Goal: Task Accomplishment & Management: Use online tool/utility

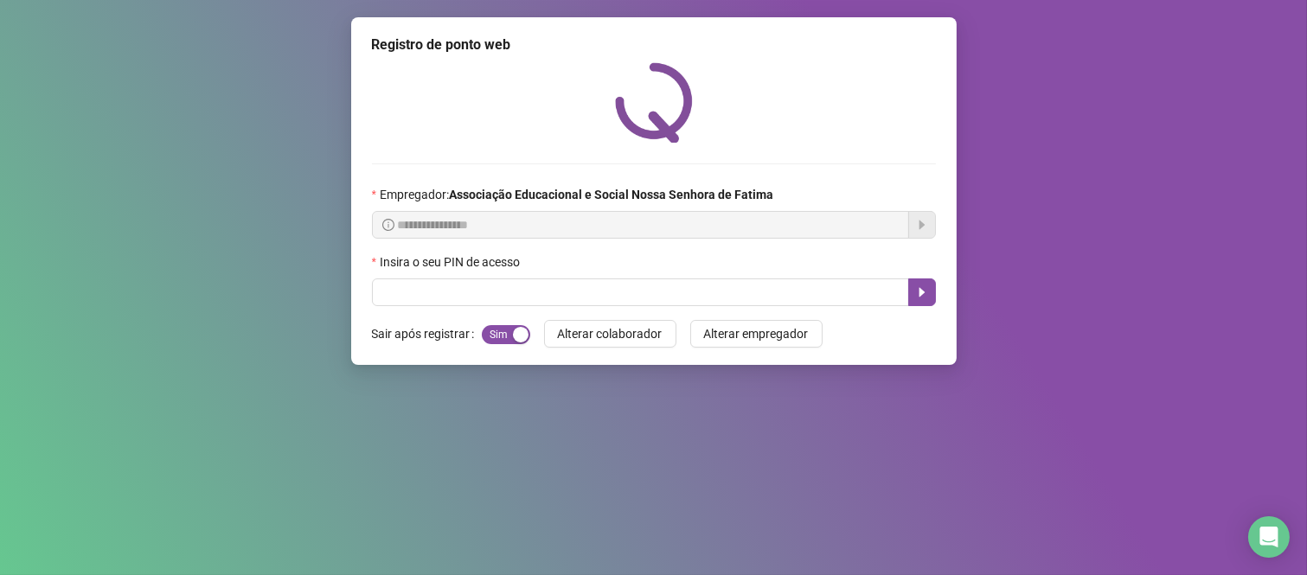
click at [778, 310] on div "**********" at bounding box center [653, 191] width 605 height 348
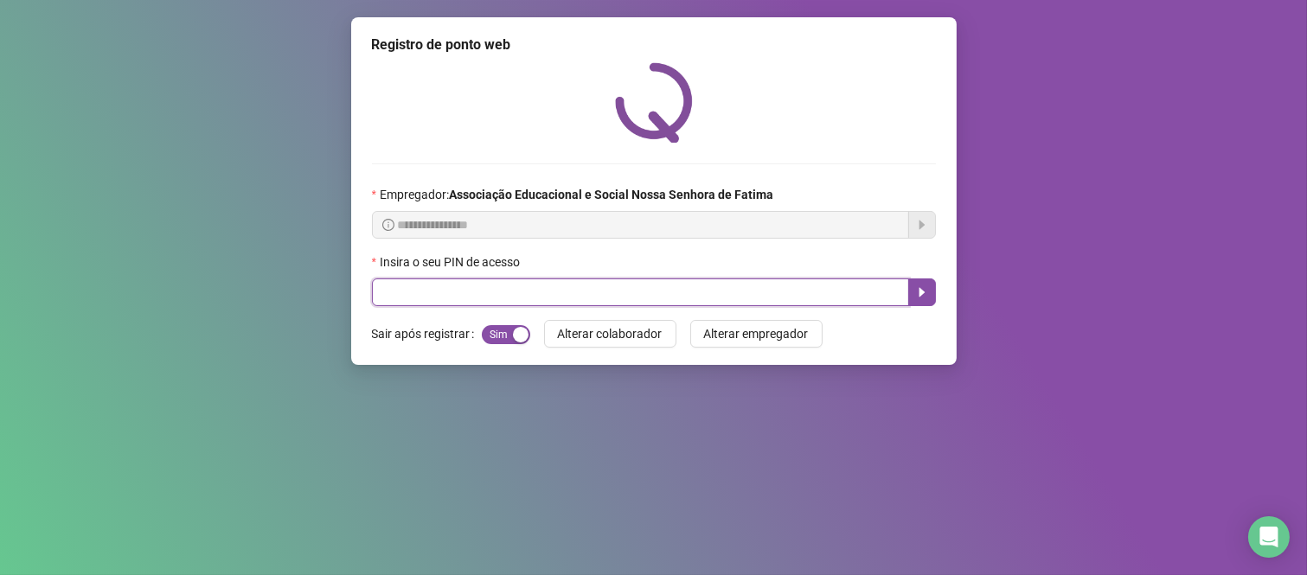
click at [780, 291] on input "text" at bounding box center [640, 292] width 537 height 28
type input "****"
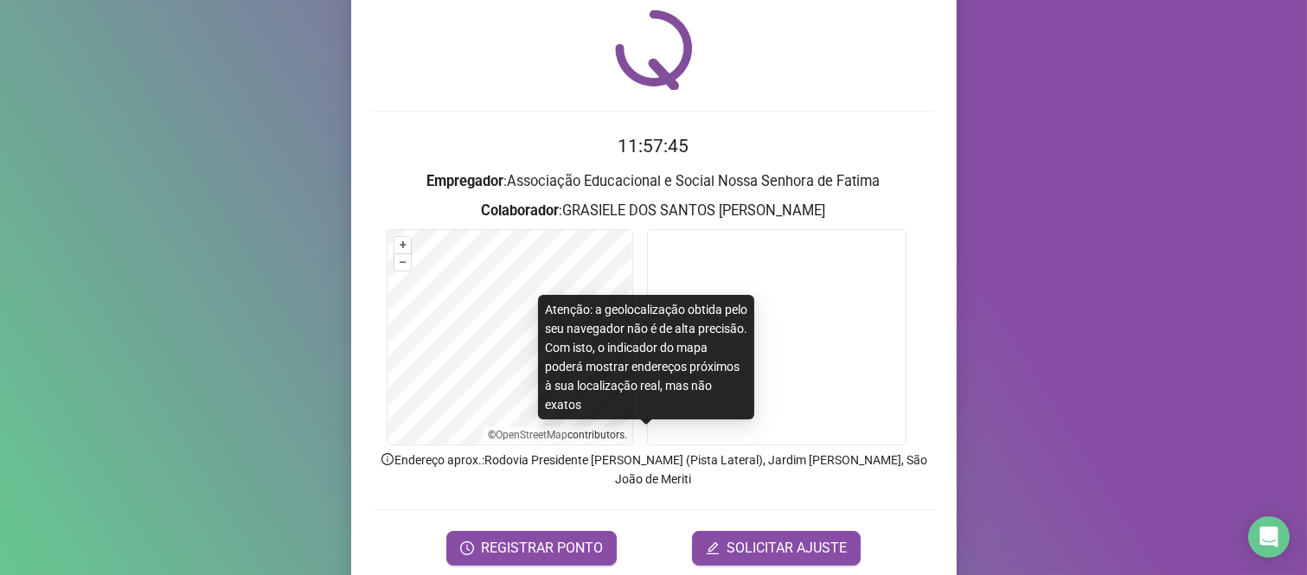
scroll to position [99, 0]
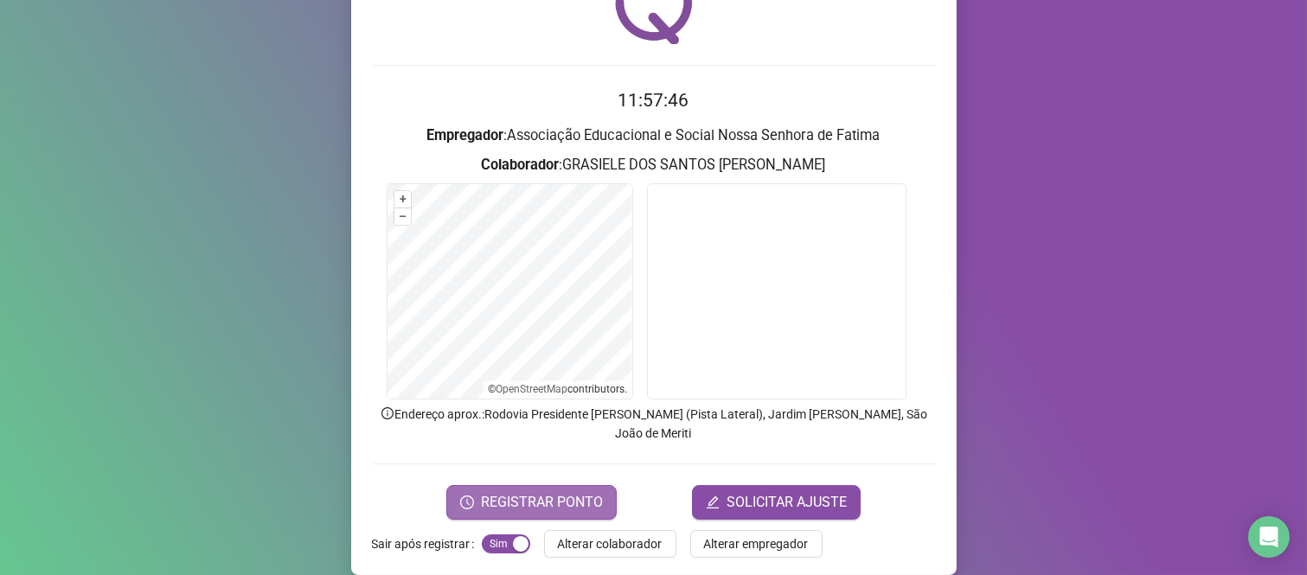
click at [556, 492] on span "REGISTRAR PONTO" at bounding box center [542, 502] width 122 height 21
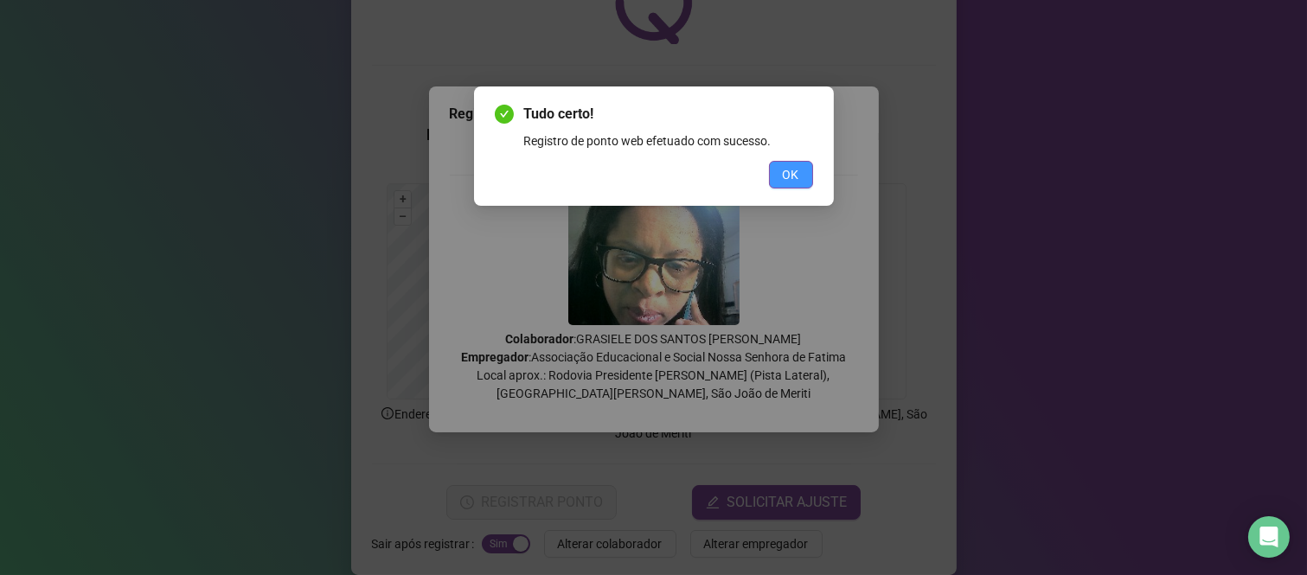
click at [774, 166] on button "OK" at bounding box center [791, 175] width 44 height 28
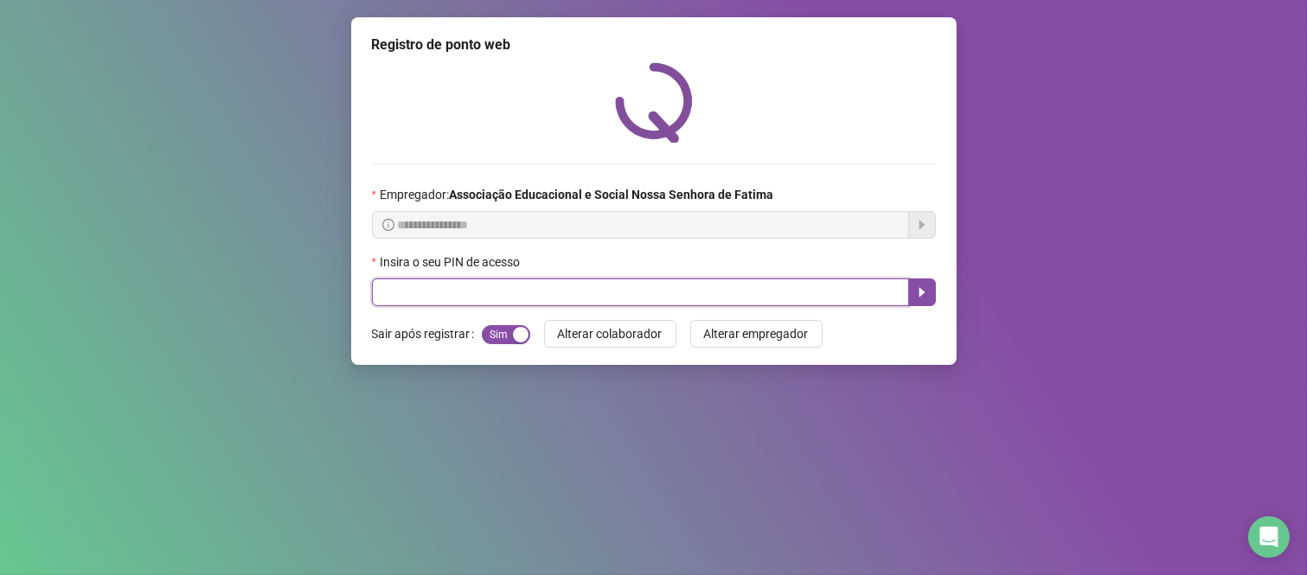
click at [782, 300] on input "text" at bounding box center [640, 292] width 537 height 28
type input "****"
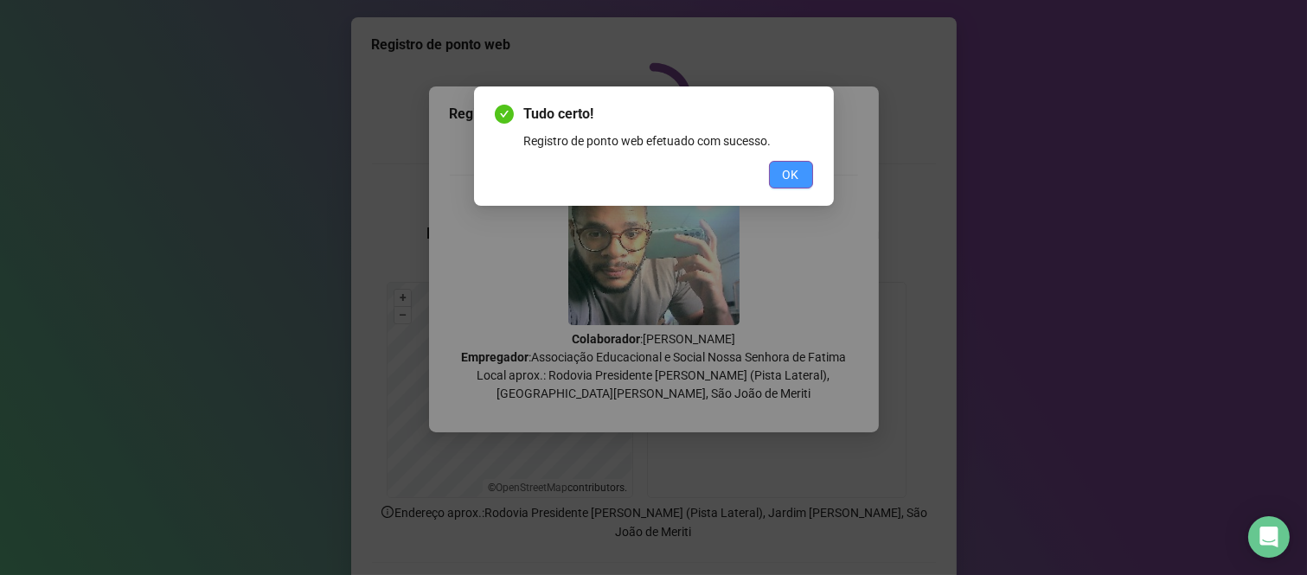
click at [774, 169] on button "OK" at bounding box center [791, 175] width 44 height 28
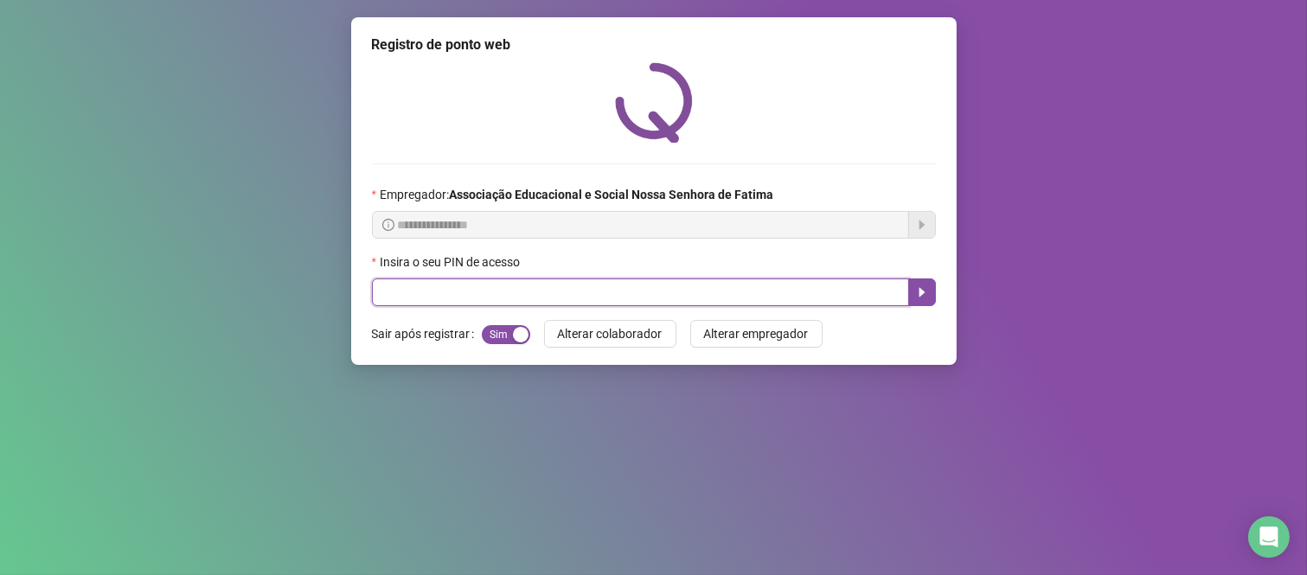
click at [387, 298] on input "text" at bounding box center [640, 292] width 537 height 28
type input "***"
click at [927, 298] on icon "caret-right" at bounding box center [922, 292] width 14 height 14
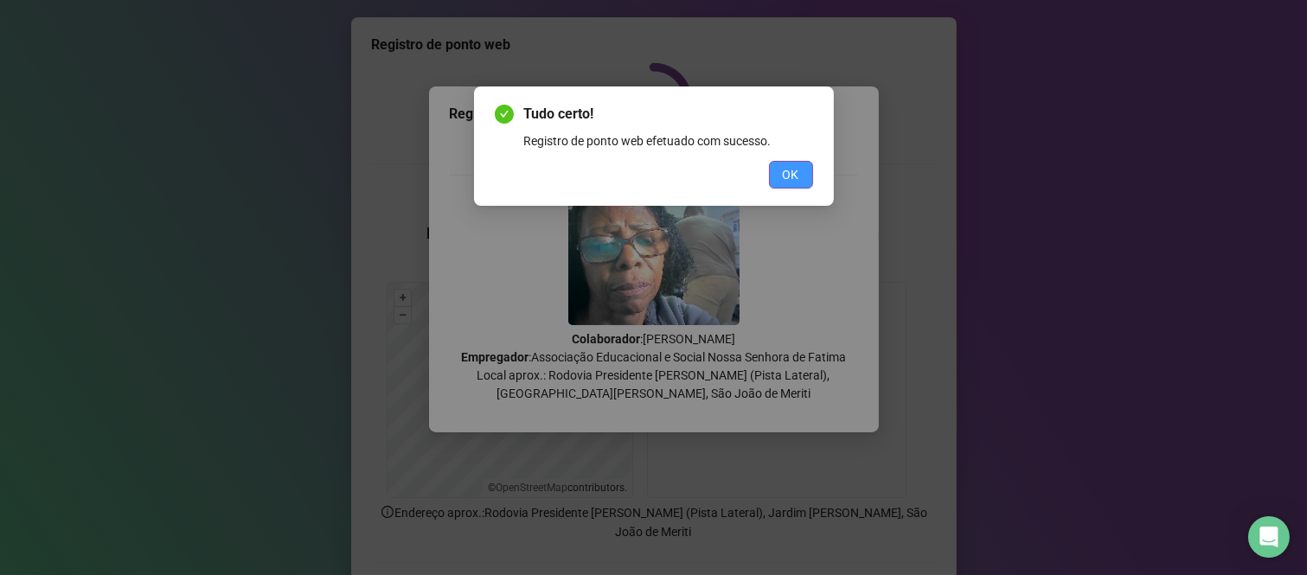
click at [780, 179] on button "OK" at bounding box center [791, 175] width 44 height 28
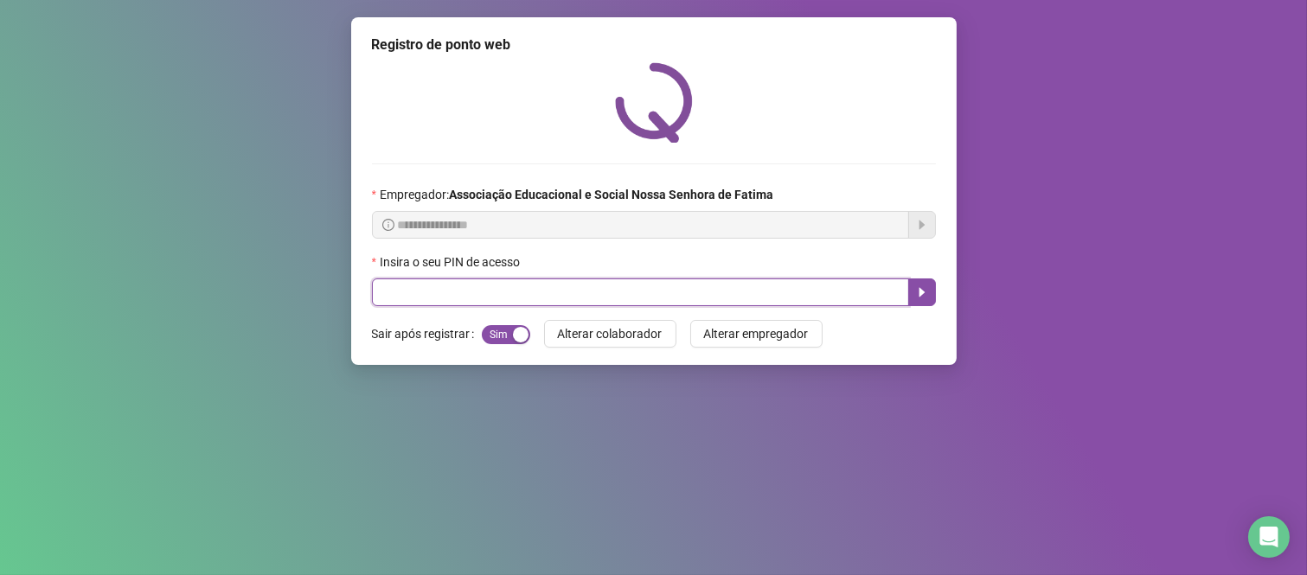
click at [454, 296] on input "text" at bounding box center [640, 292] width 537 height 28
type input "****"
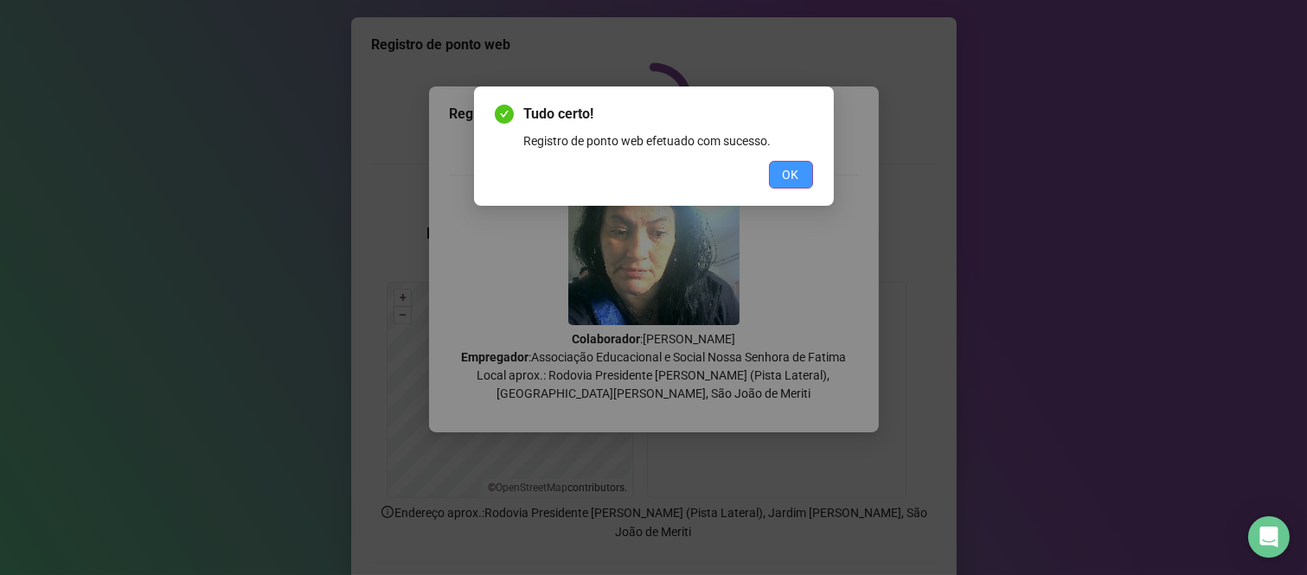
click at [794, 177] on span "OK" at bounding box center [791, 174] width 16 height 19
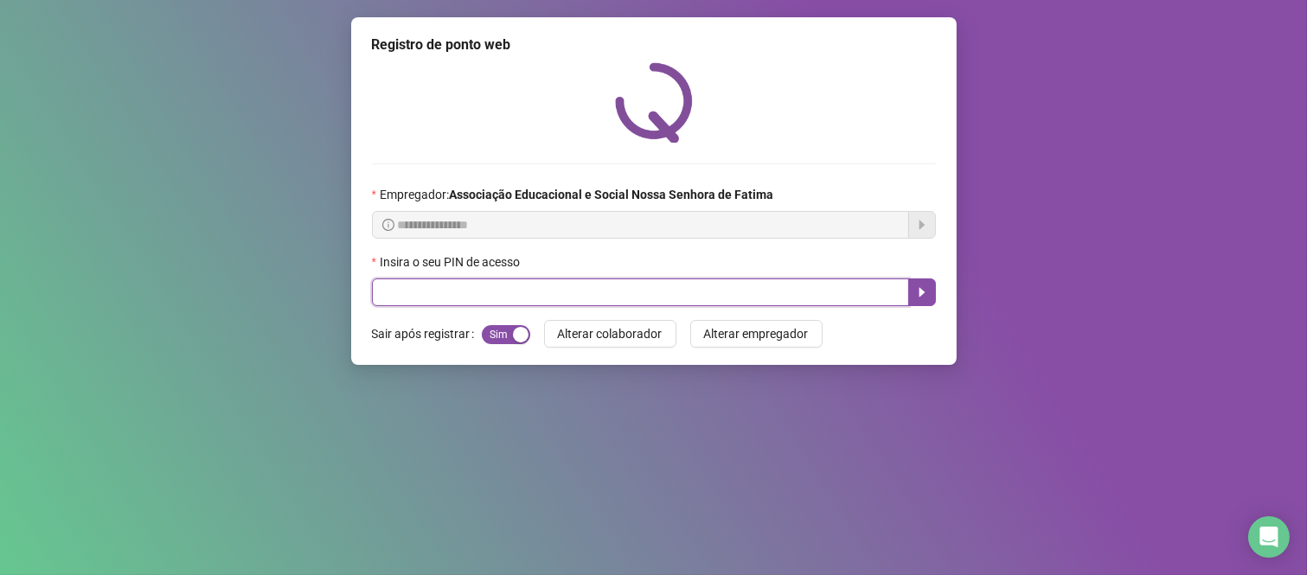
click at [653, 294] on input "text" at bounding box center [640, 292] width 537 height 28
type input "****"
click at [922, 291] on icon "caret-right" at bounding box center [922, 292] width 14 height 14
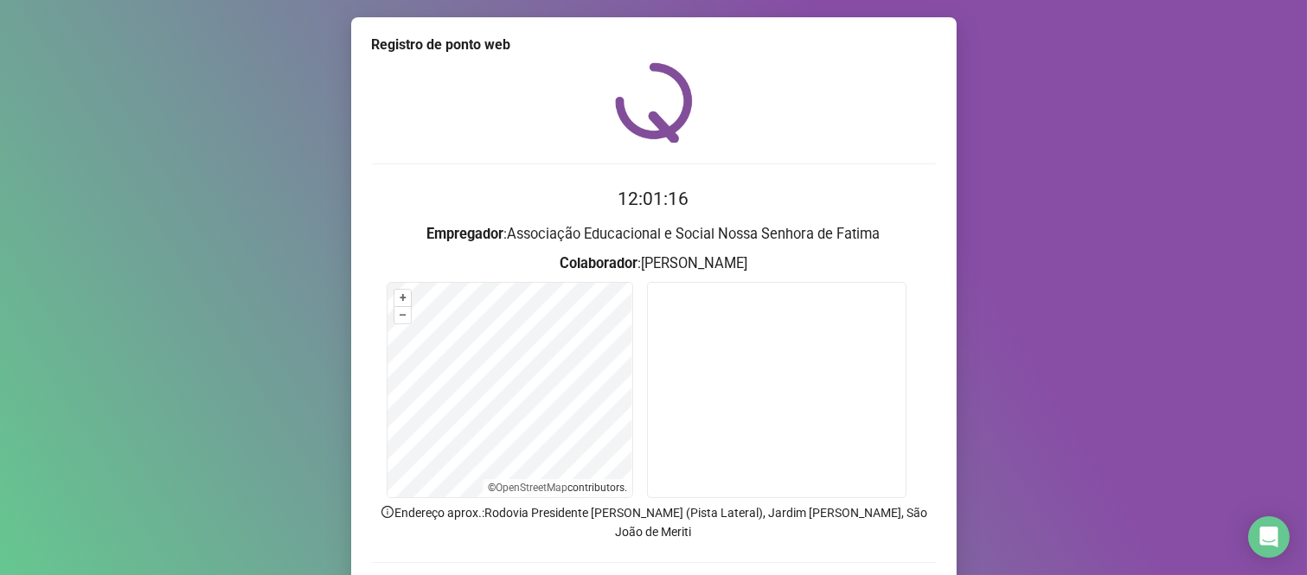
scroll to position [99, 0]
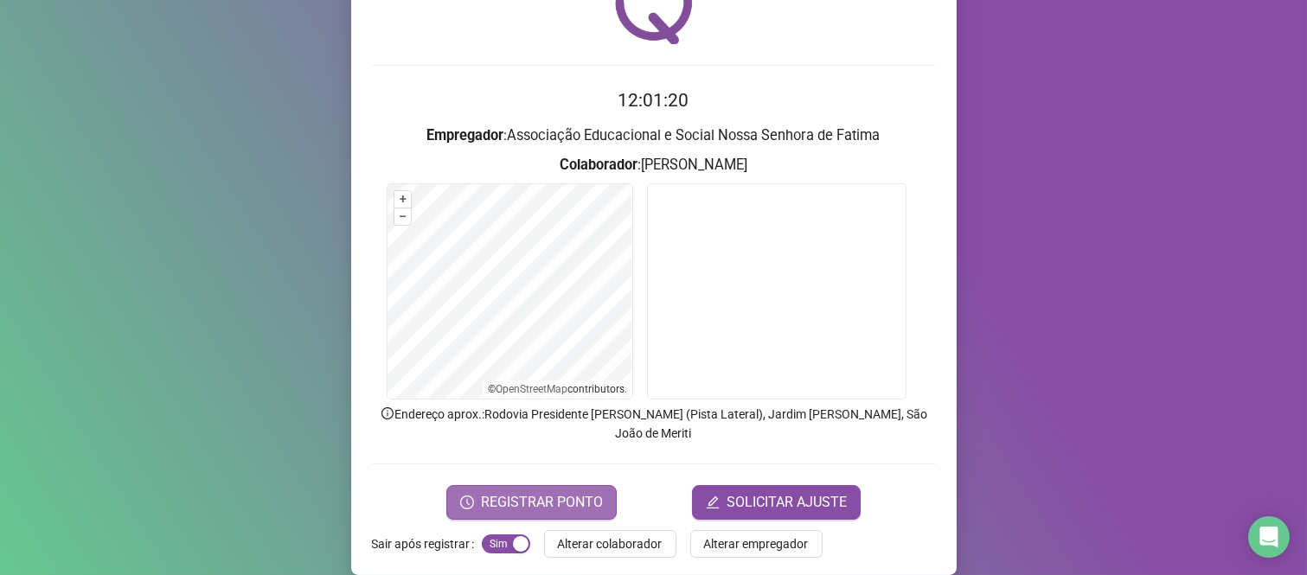
click at [531, 492] on span "REGISTRAR PONTO" at bounding box center [542, 502] width 122 height 21
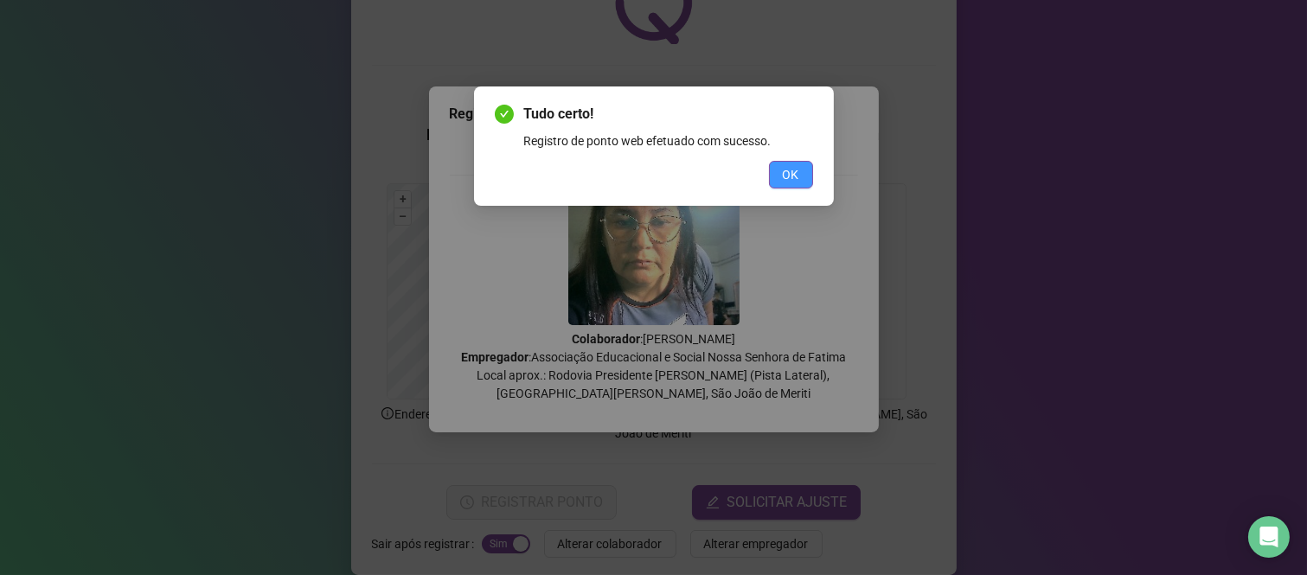
click at [796, 176] on span "OK" at bounding box center [791, 174] width 16 height 19
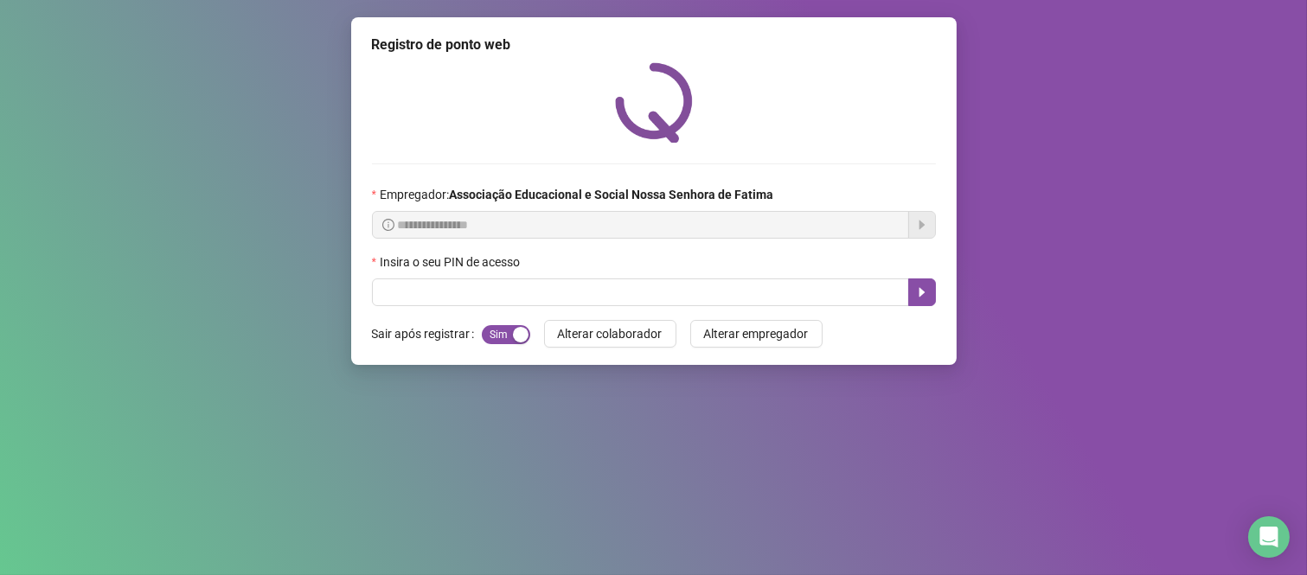
scroll to position [0, 0]
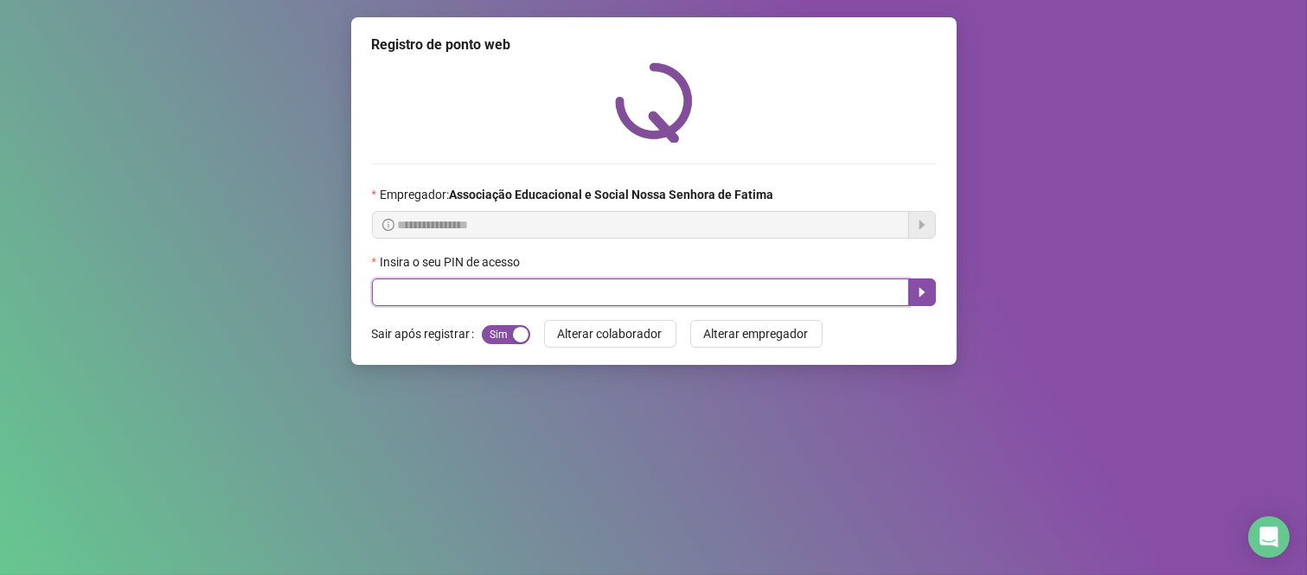
click at [524, 296] on input "text" at bounding box center [640, 292] width 537 height 28
type input "***"
click at [912, 298] on button "button" at bounding box center [922, 292] width 28 height 28
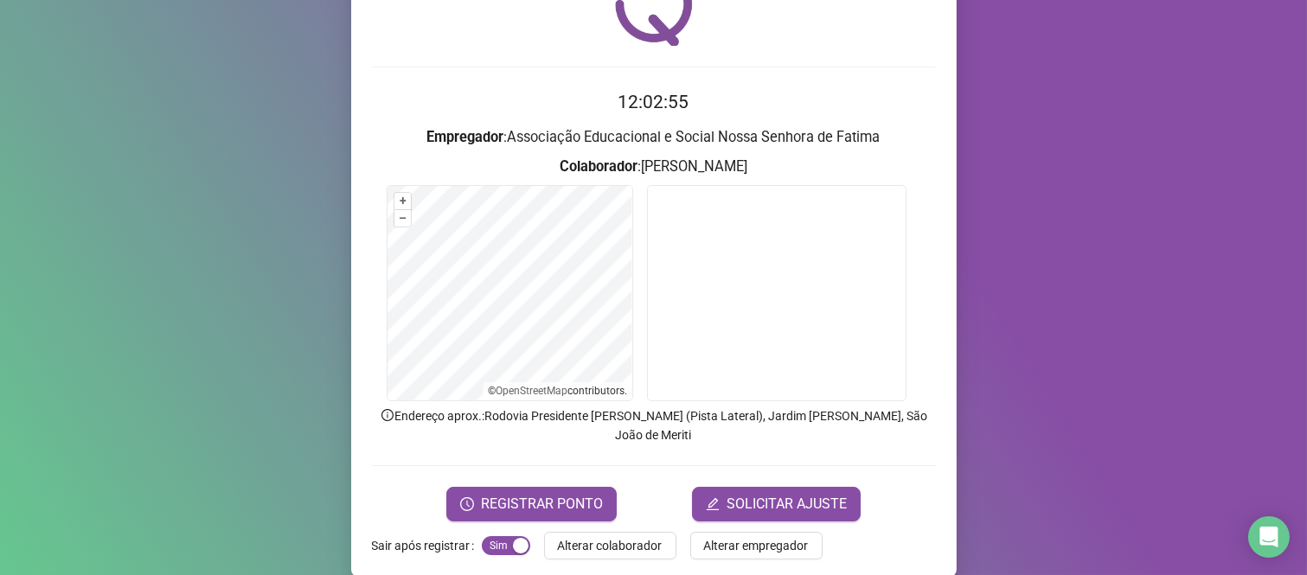
scroll to position [99, 0]
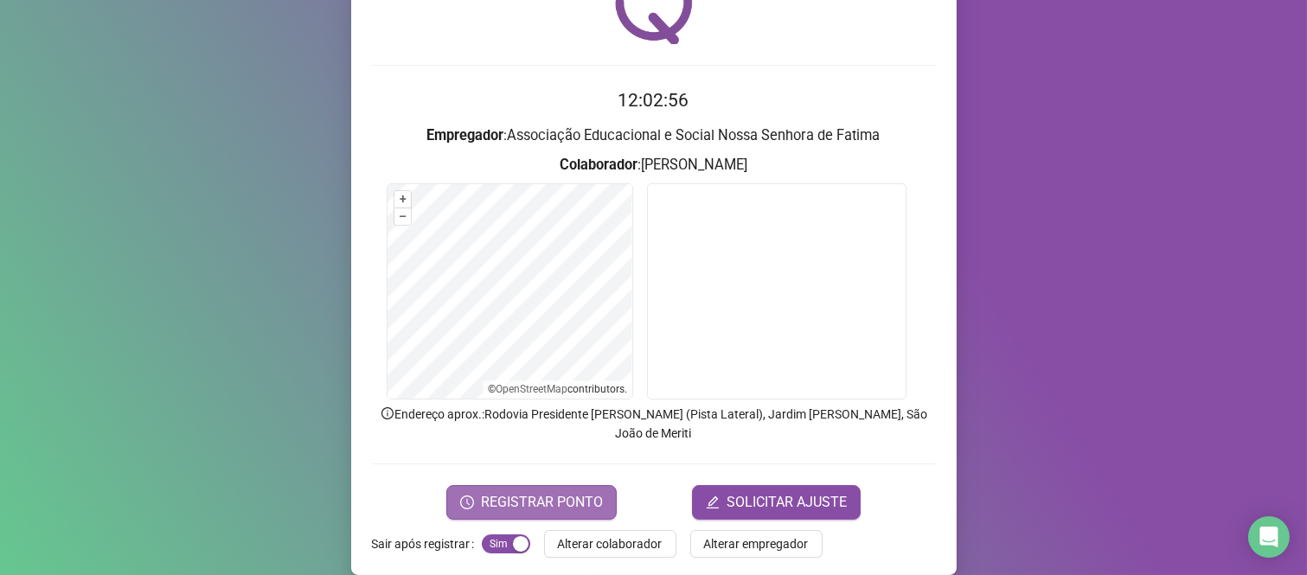
click at [546, 492] on span "REGISTRAR PONTO" at bounding box center [542, 502] width 122 height 21
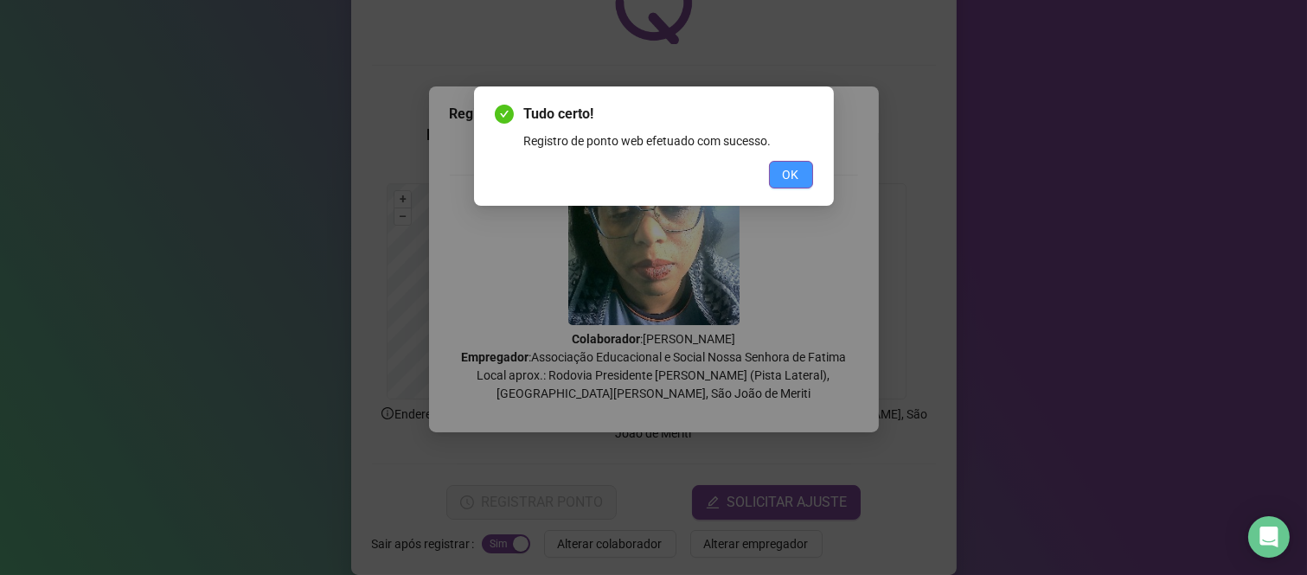
click at [787, 165] on span "OK" at bounding box center [791, 174] width 16 height 19
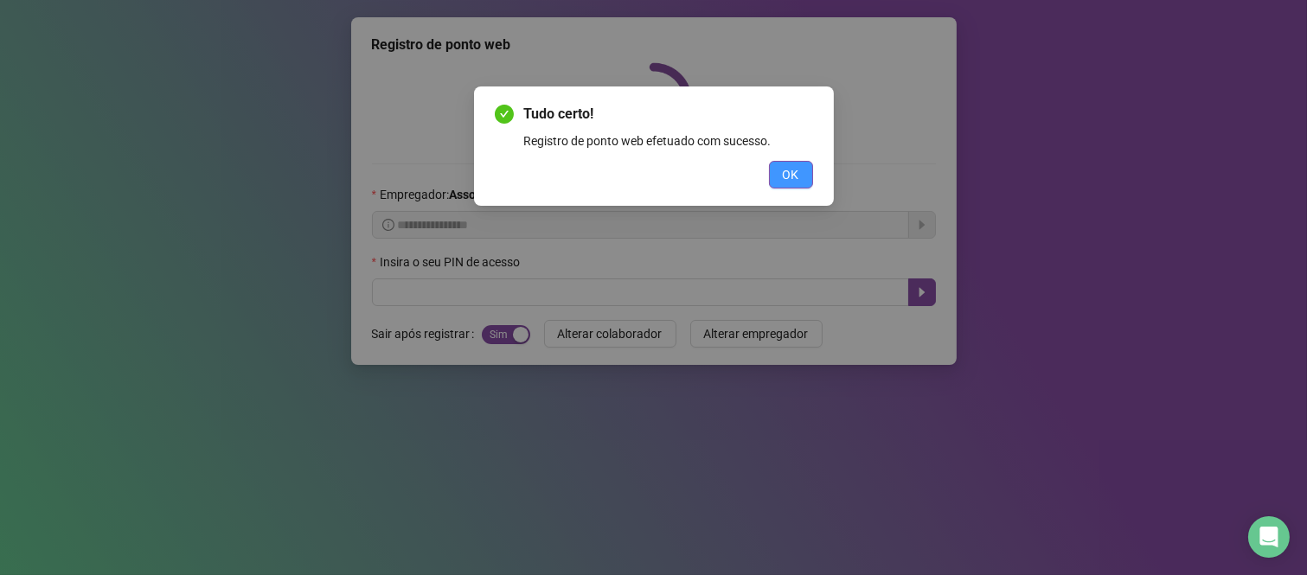
scroll to position [0, 0]
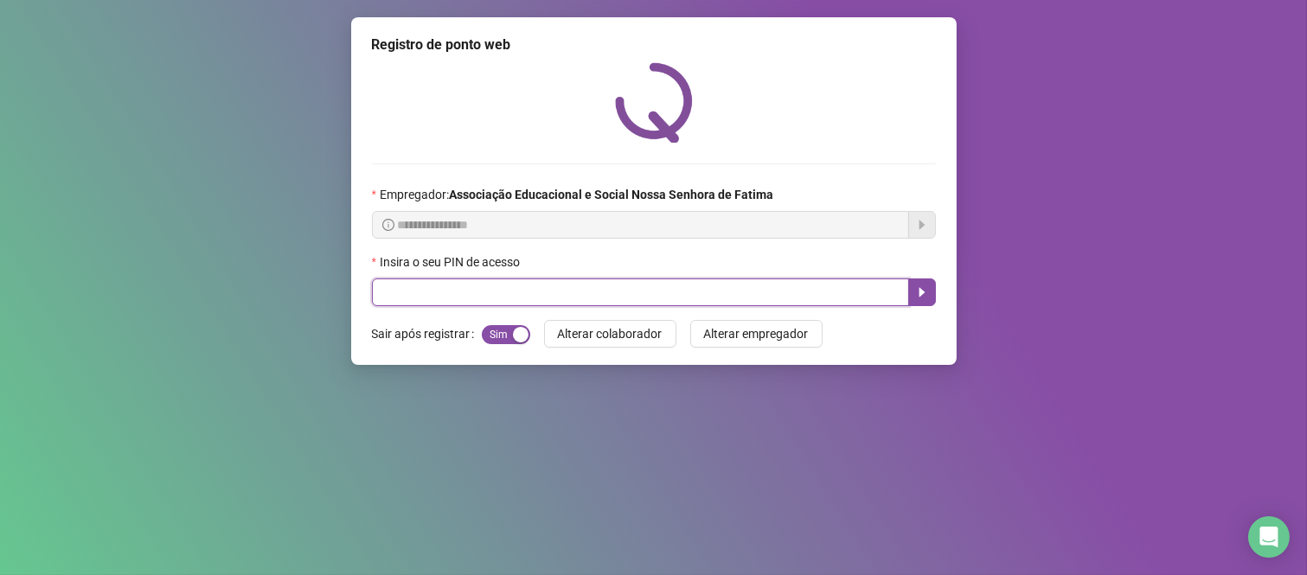
click at [539, 296] on input "text" at bounding box center [640, 292] width 537 height 28
type input "***"
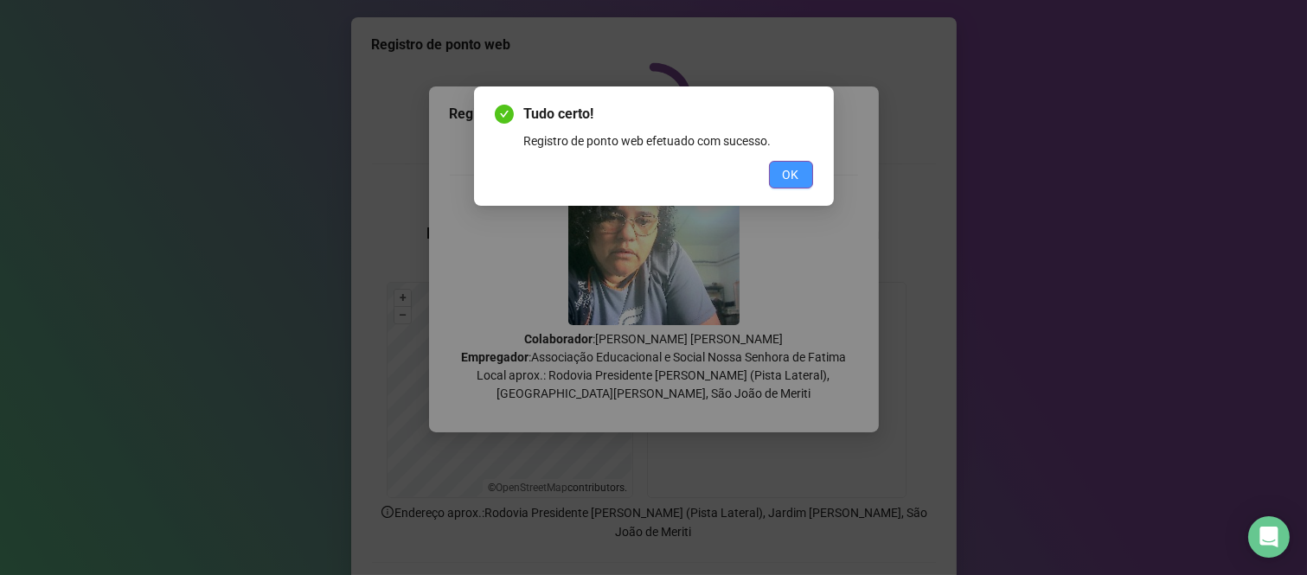
click at [796, 171] on span "OK" at bounding box center [791, 174] width 16 height 19
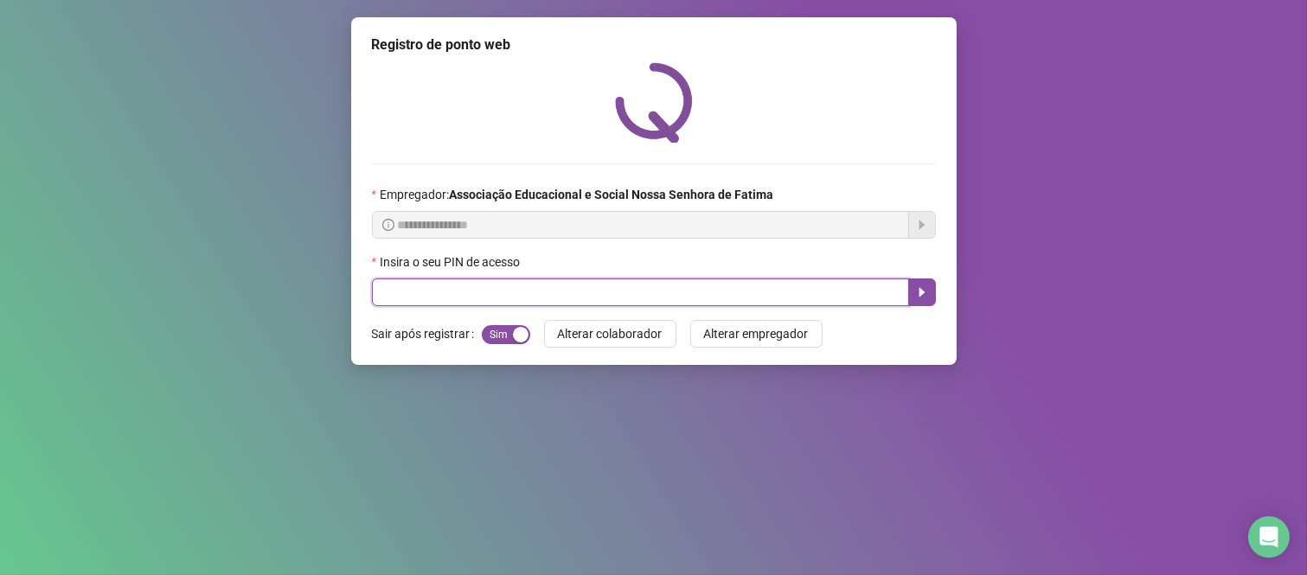
click at [754, 301] on input "text" at bounding box center [640, 292] width 537 height 28
type input "****"
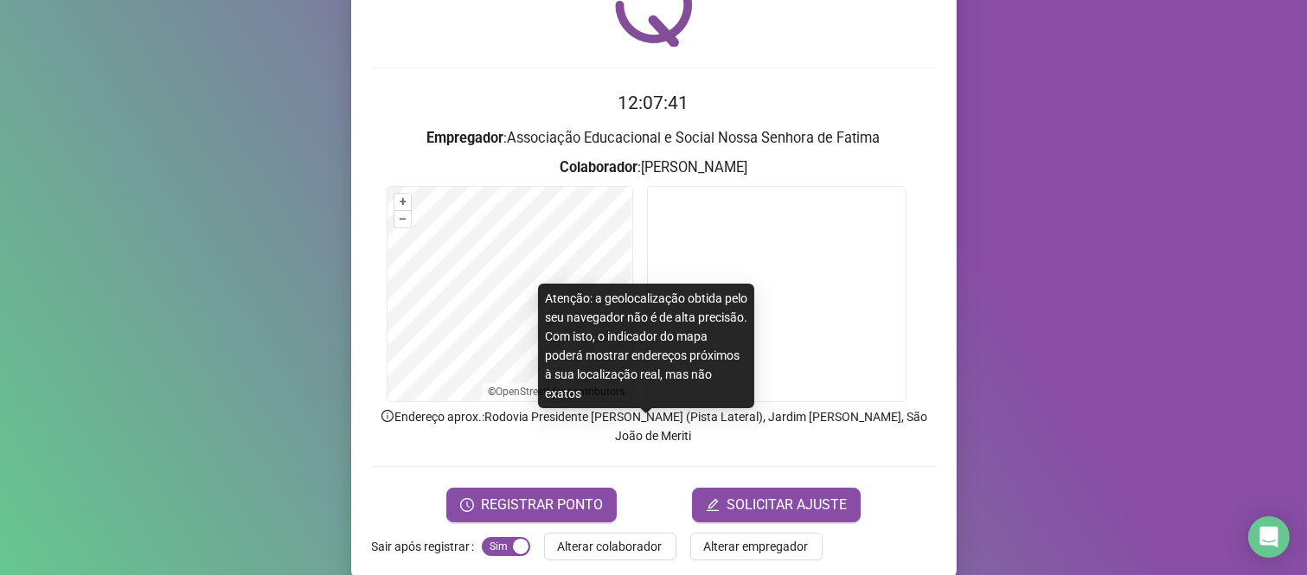
scroll to position [99, 0]
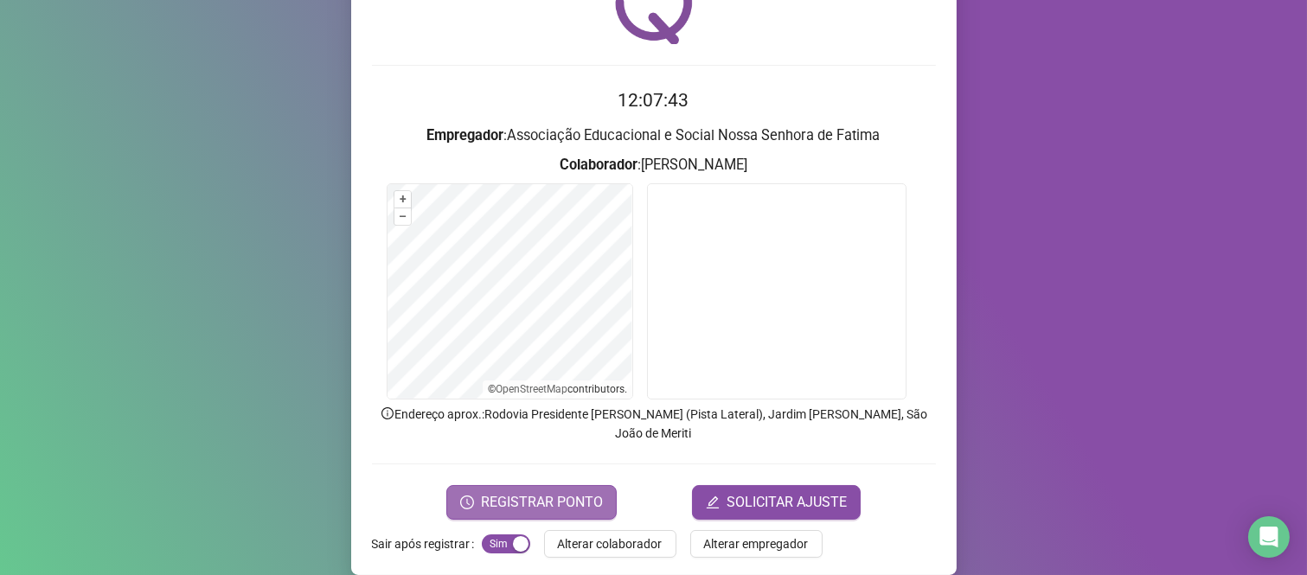
click at [598, 486] on button "REGISTRAR PONTO" at bounding box center [531, 502] width 170 height 35
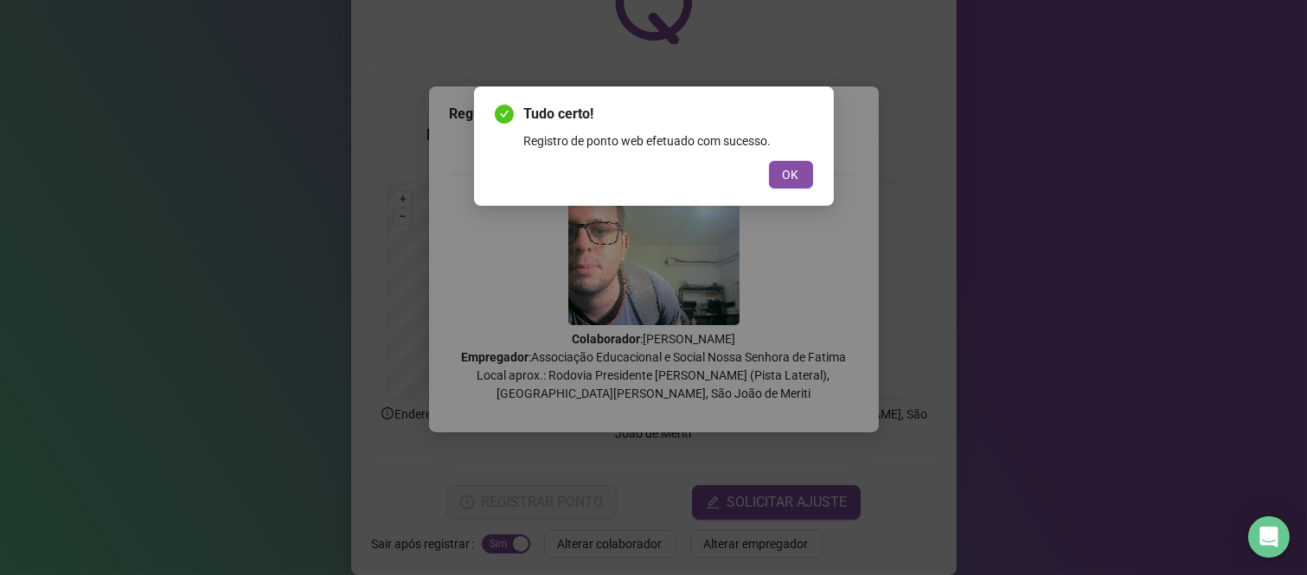
click at [789, 157] on div "Tudo certo! Registro de ponto web efetuado com sucesso. OK" at bounding box center [654, 146] width 318 height 85
click at [794, 167] on span "OK" at bounding box center [791, 174] width 16 height 19
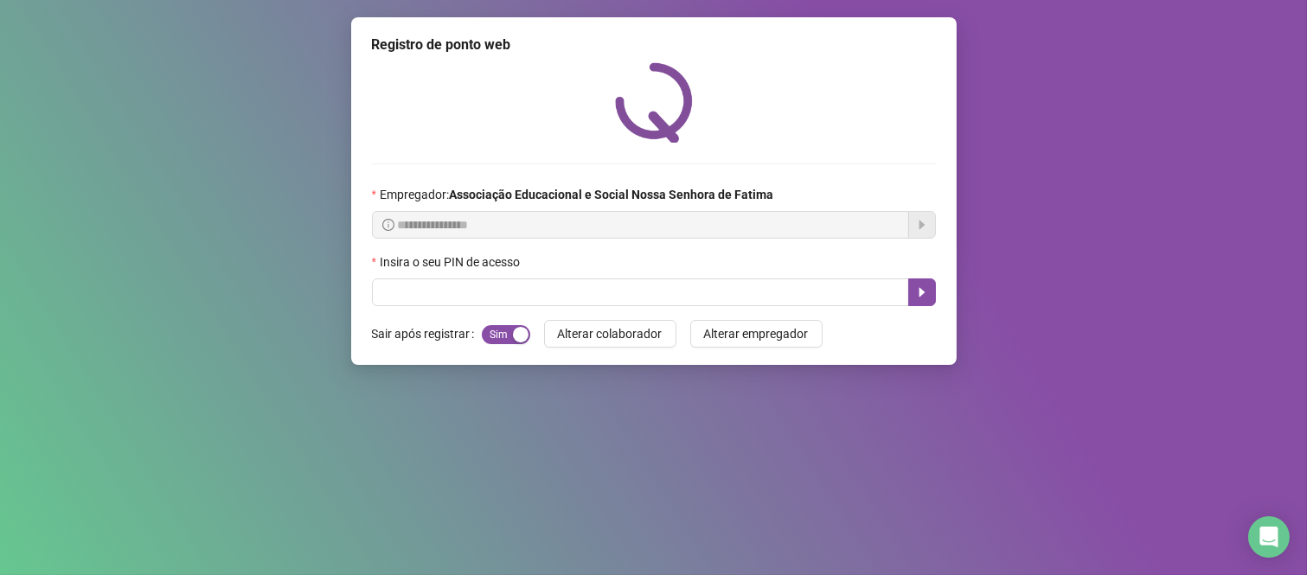
scroll to position [0, 0]
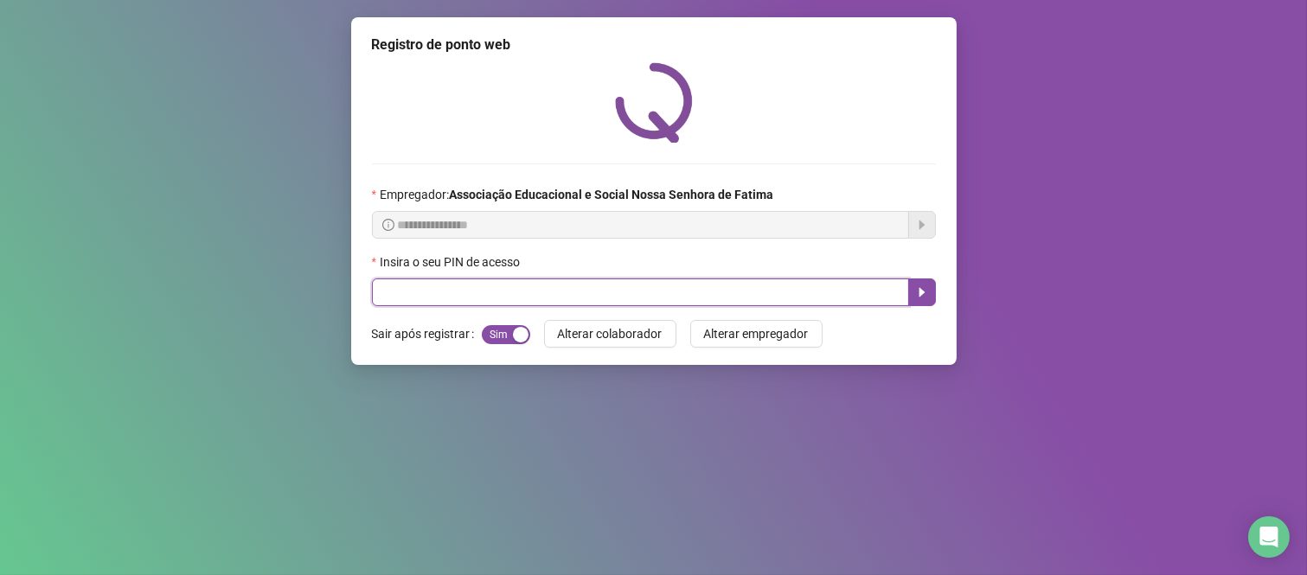
click at [695, 291] on input "text" at bounding box center [640, 292] width 537 height 28
type input "****"
click at [910, 290] on button "button" at bounding box center [922, 292] width 28 height 28
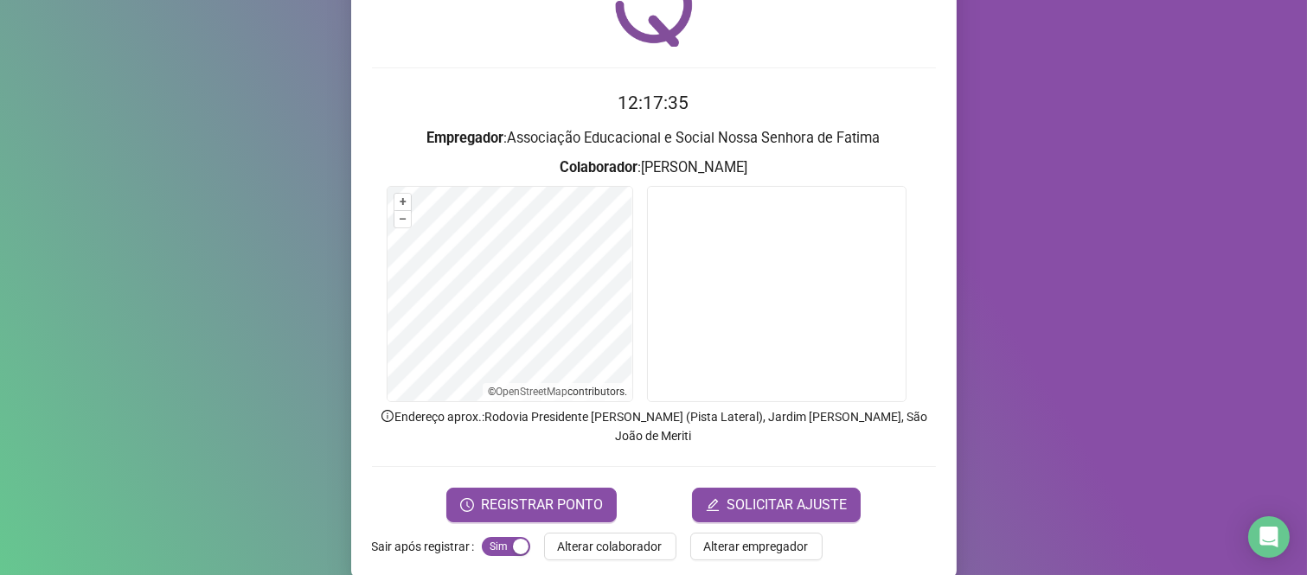
scroll to position [99, 0]
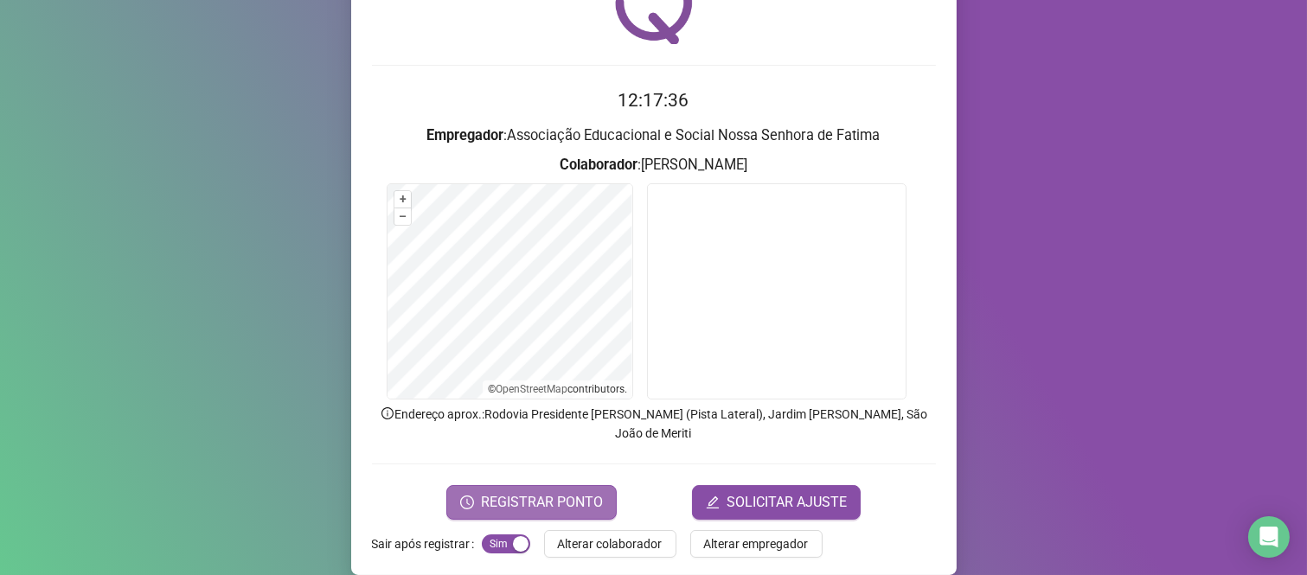
click at [582, 492] on span "REGISTRAR PONTO" at bounding box center [542, 502] width 122 height 21
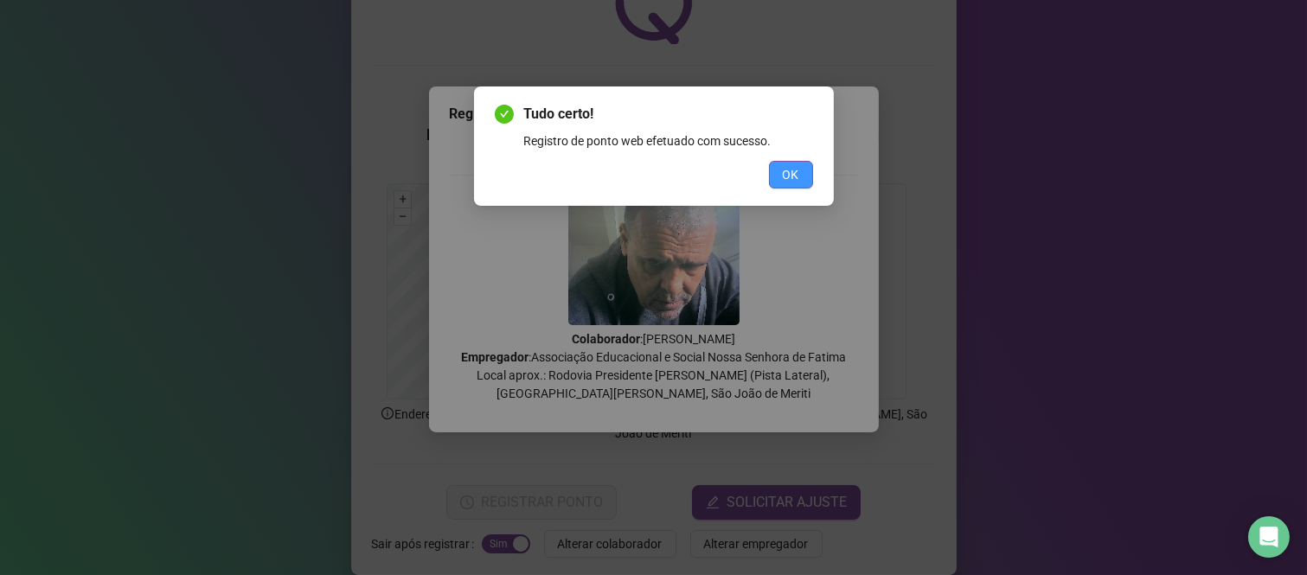
click at [792, 170] on span "OK" at bounding box center [791, 174] width 16 height 19
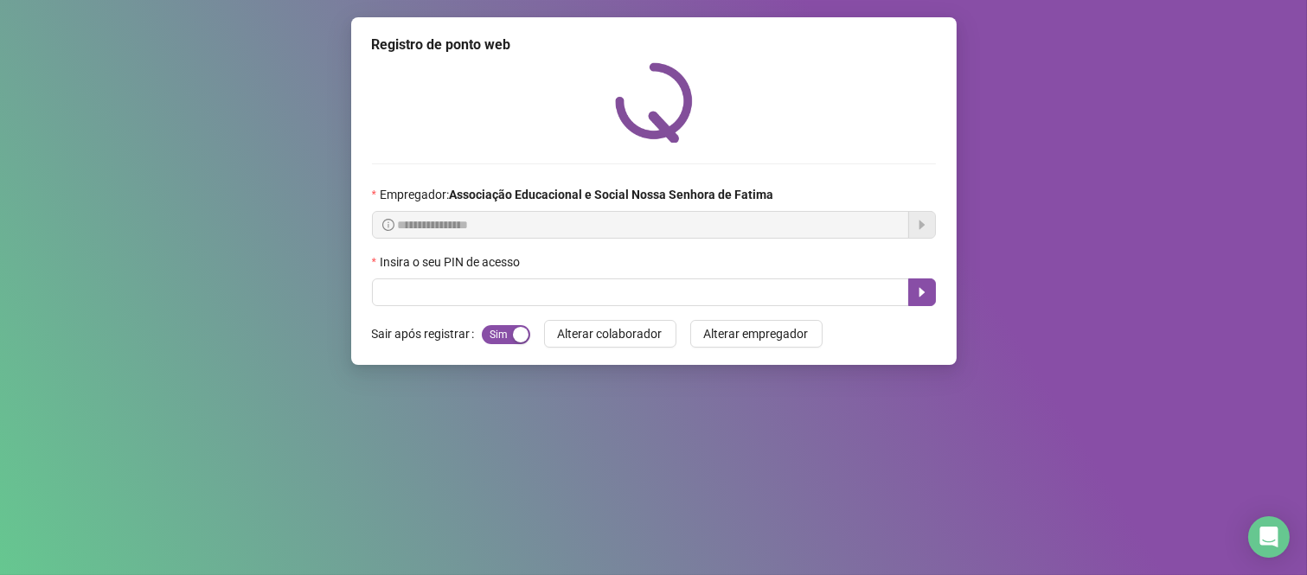
scroll to position [0, 0]
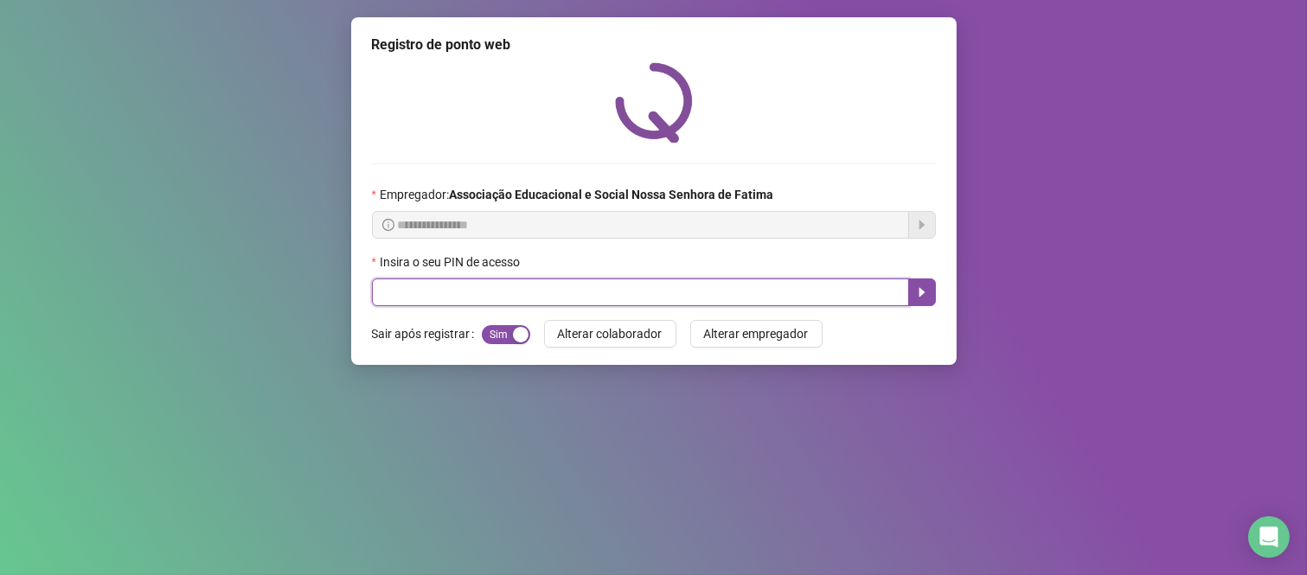
click at [834, 288] on input "text" at bounding box center [640, 292] width 537 height 28
type input "****"
click at [923, 295] on icon "caret-right" at bounding box center [921, 293] width 6 height 10
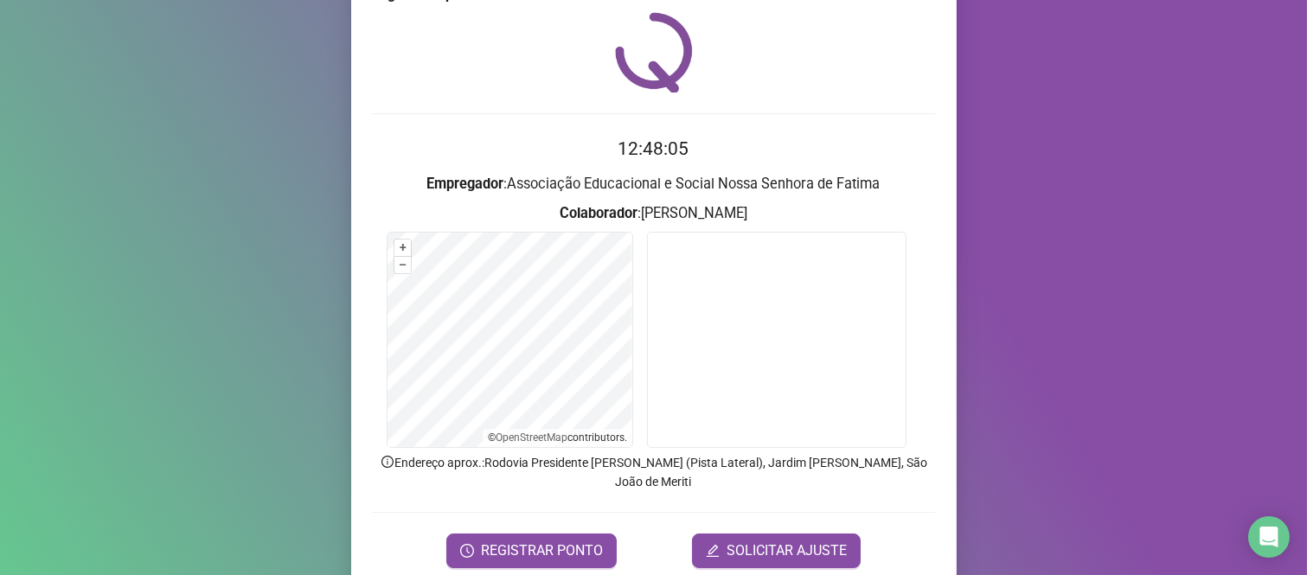
scroll to position [99, 0]
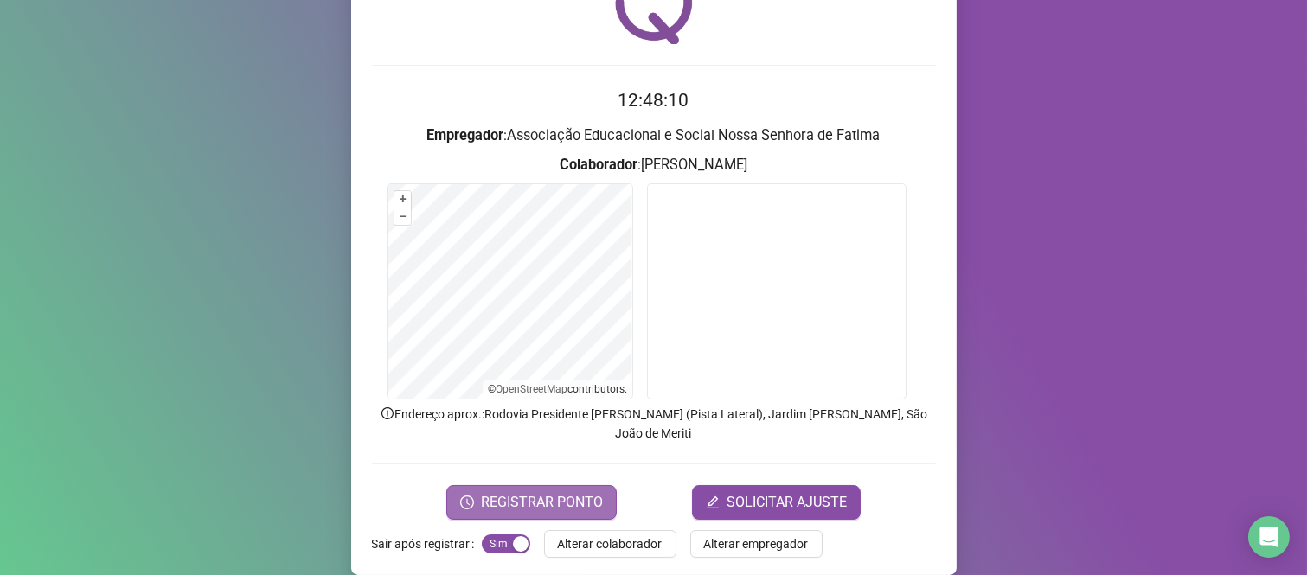
click at [514, 492] on span "REGISTRAR PONTO" at bounding box center [542, 502] width 122 height 21
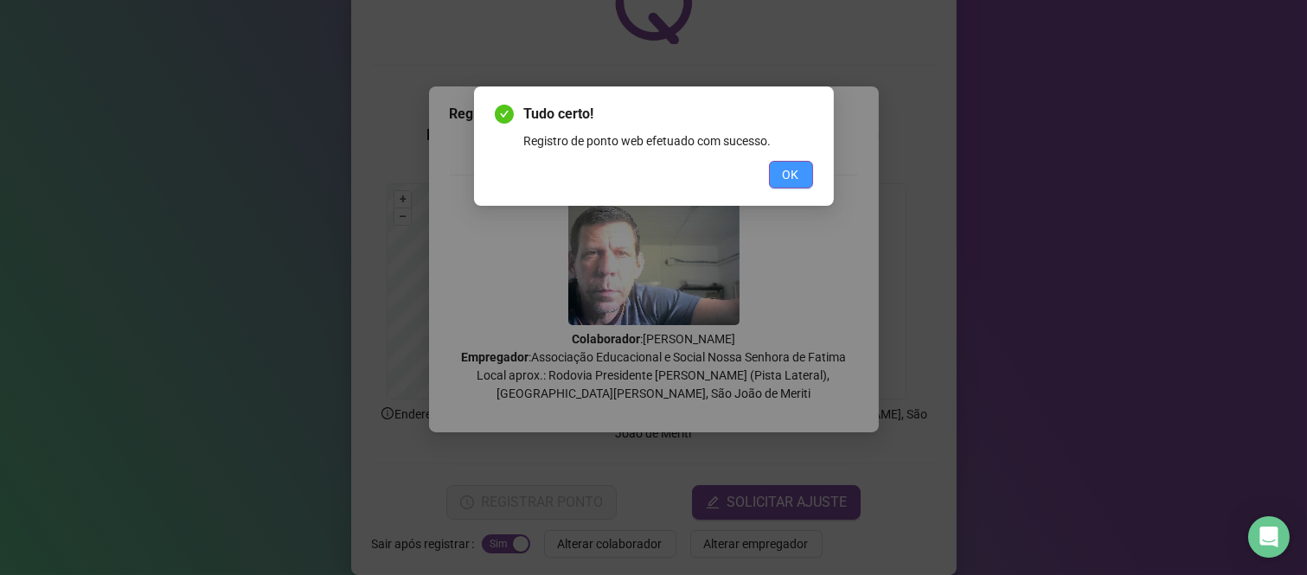
click at [796, 177] on span "OK" at bounding box center [791, 174] width 16 height 19
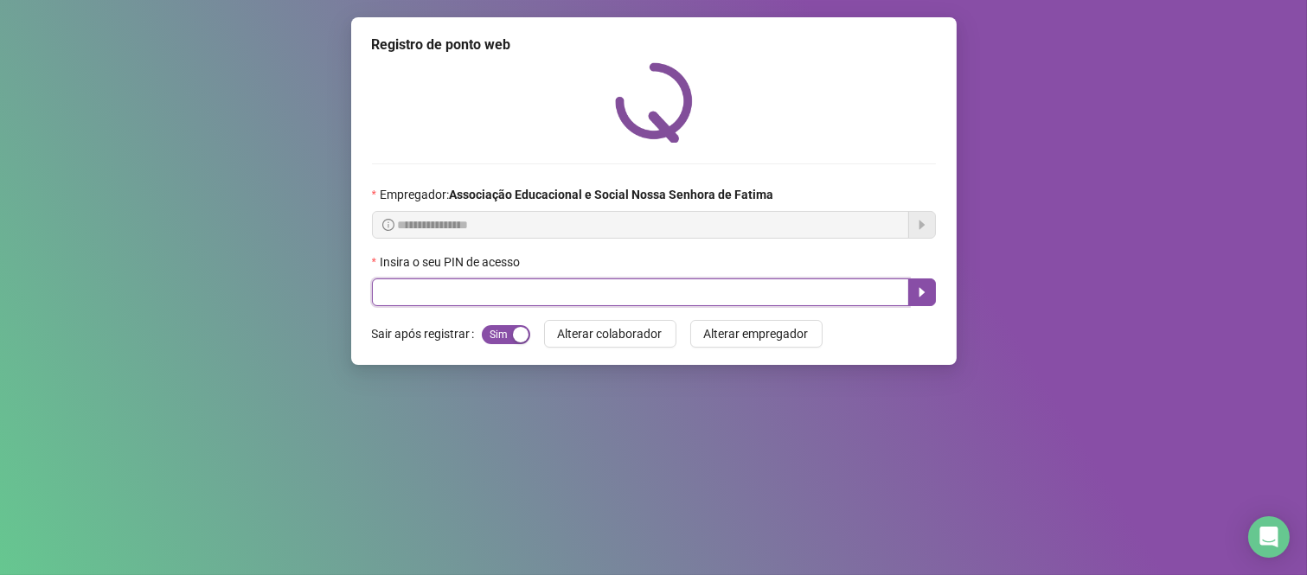
click at [645, 306] on input "text" at bounding box center [640, 292] width 537 height 28
type input "****"
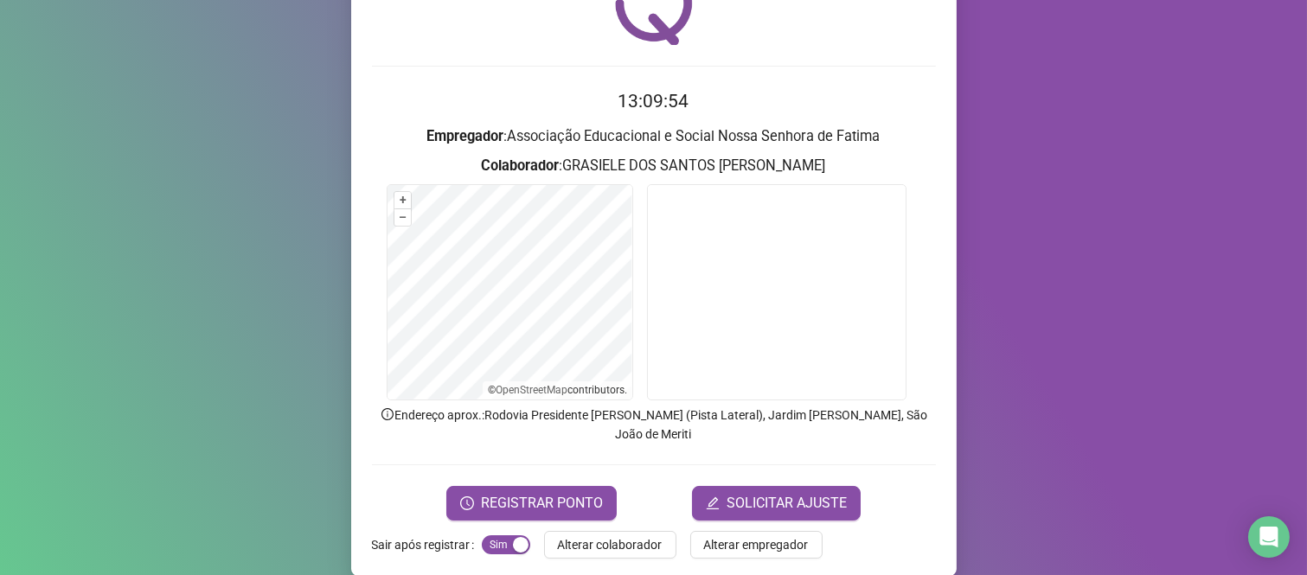
scroll to position [99, 0]
click at [529, 492] on span "REGISTRAR PONTO" at bounding box center [542, 502] width 122 height 21
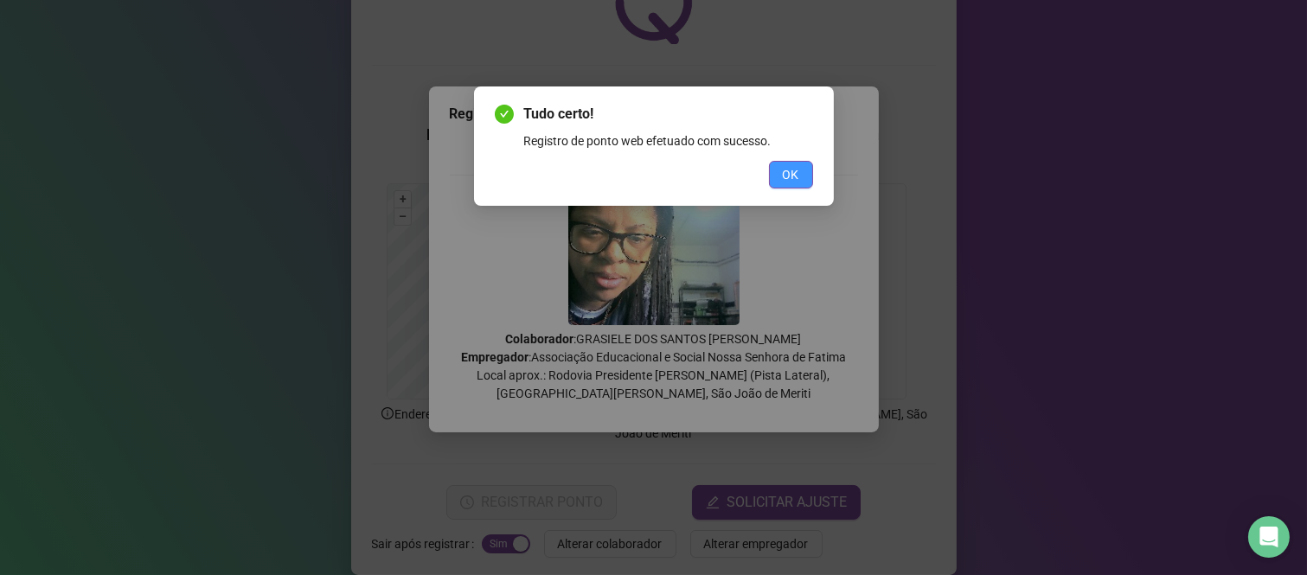
click at [802, 169] on button "OK" at bounding box center [791, 175] width 44 height 28
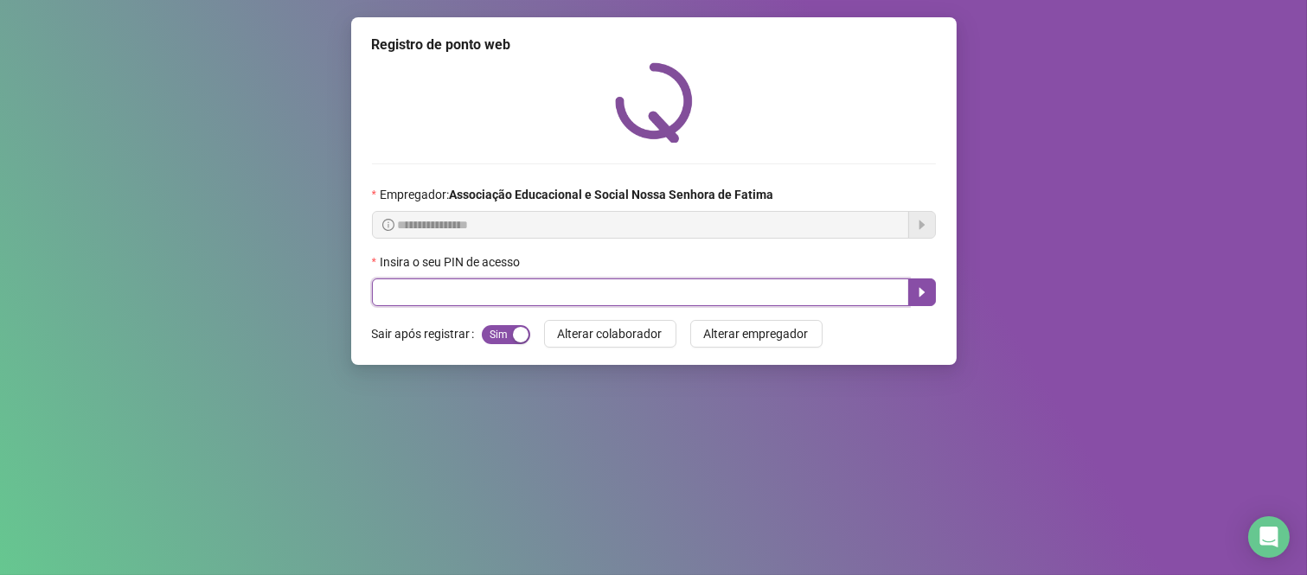
click at [719, 294] on input "text" at bounding box center [640, 292] width 537 height 28
type input "****"
click at [922, 298] on icon "caret-right" at bounding box center [922, 292] width 14 height 14
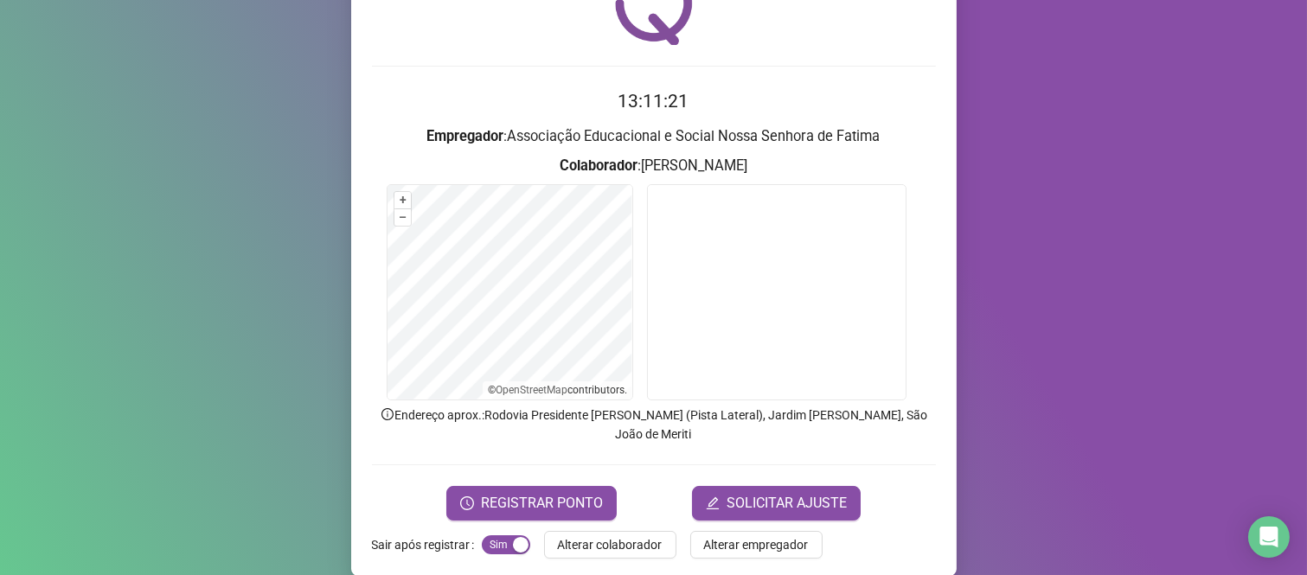
scroll to position [99, 0]
click at [534, 492] on span "REGISTRAR PONTO" at bounding box center [542, 502] width 122 height 21
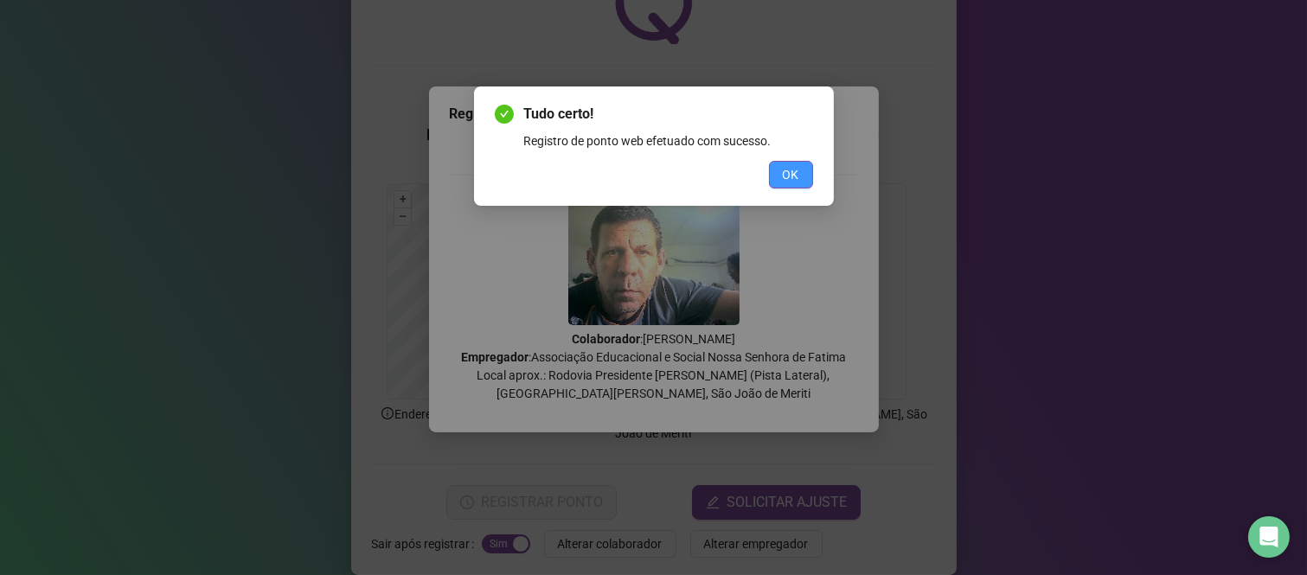
click at [784, 175] on span "OK" at bounding box center [791, 174] width 16 height 19
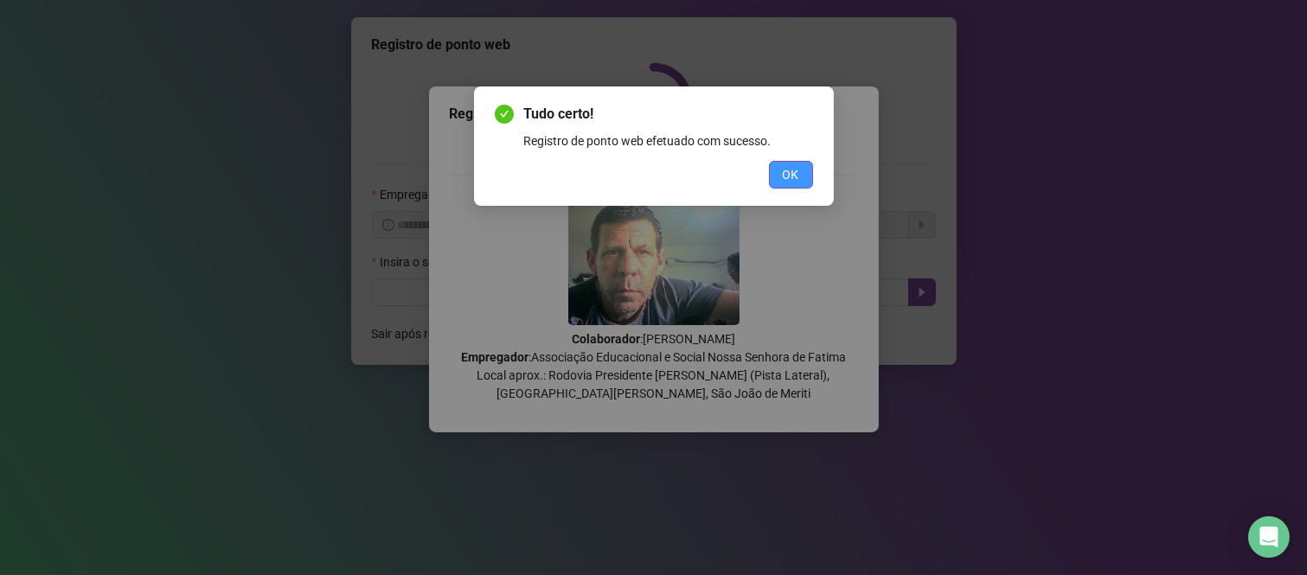
scroll to position [0, 0]
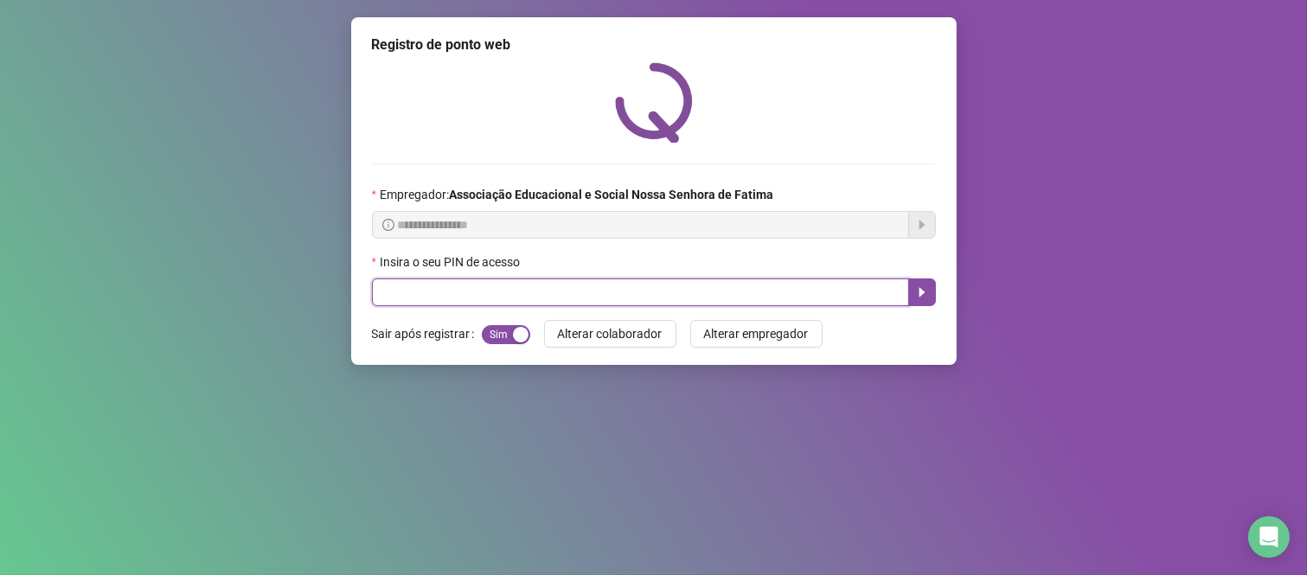
click at [502, 294] on input "text" at bounding box center [640, 292] width 537 height 28
type input "***"
click at [919, 306] on button "button" at bounding box center [922, 292] width 28 height 28
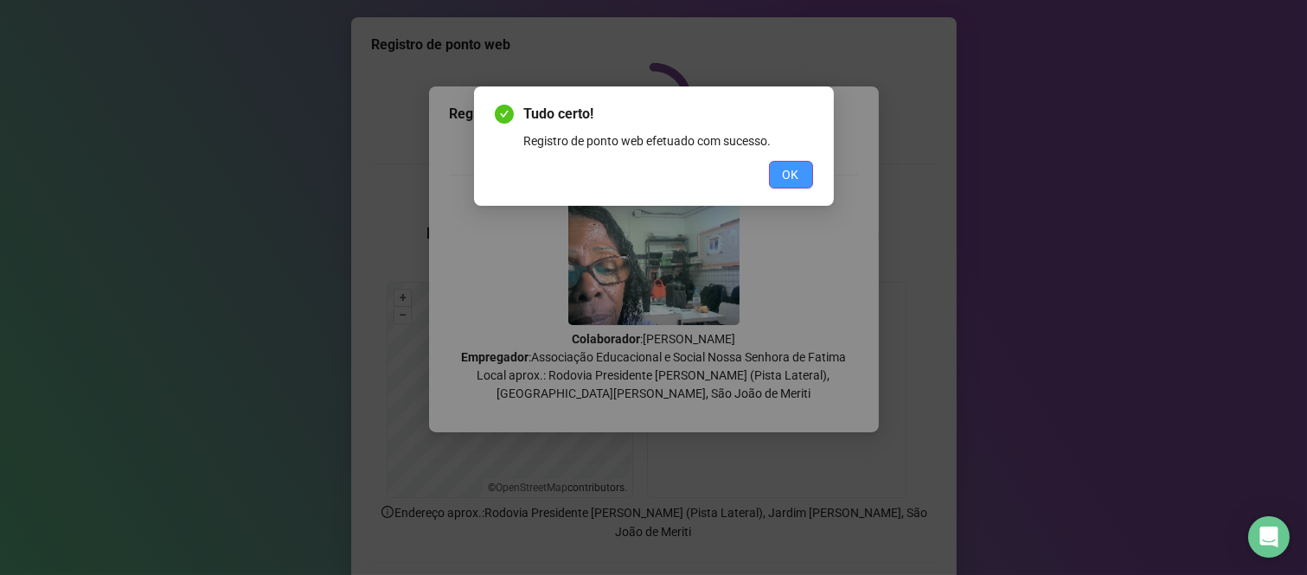
click at [787, 176] on span "OK" at bounding box center [791, 174] width 16 height 19
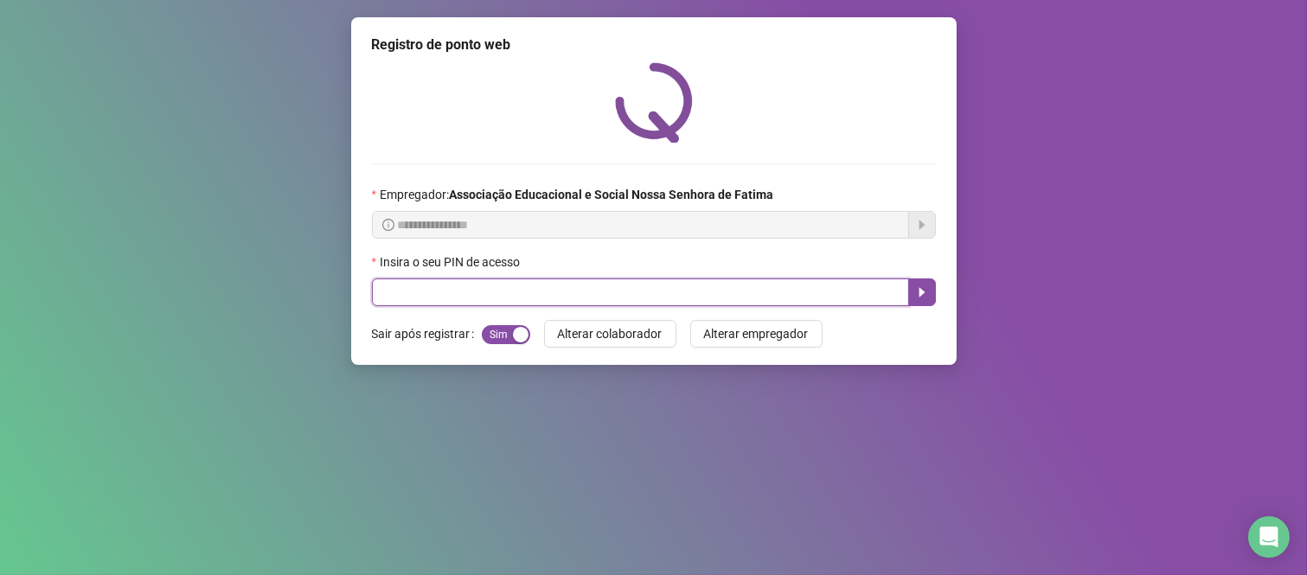
click at [436, 290] on input "text" at bounding box center [640, 292] width 537 height 28
type input "***"
click at [915, 290] on icon "caret-right" at bounding box center [922, 292] width 14 height 14
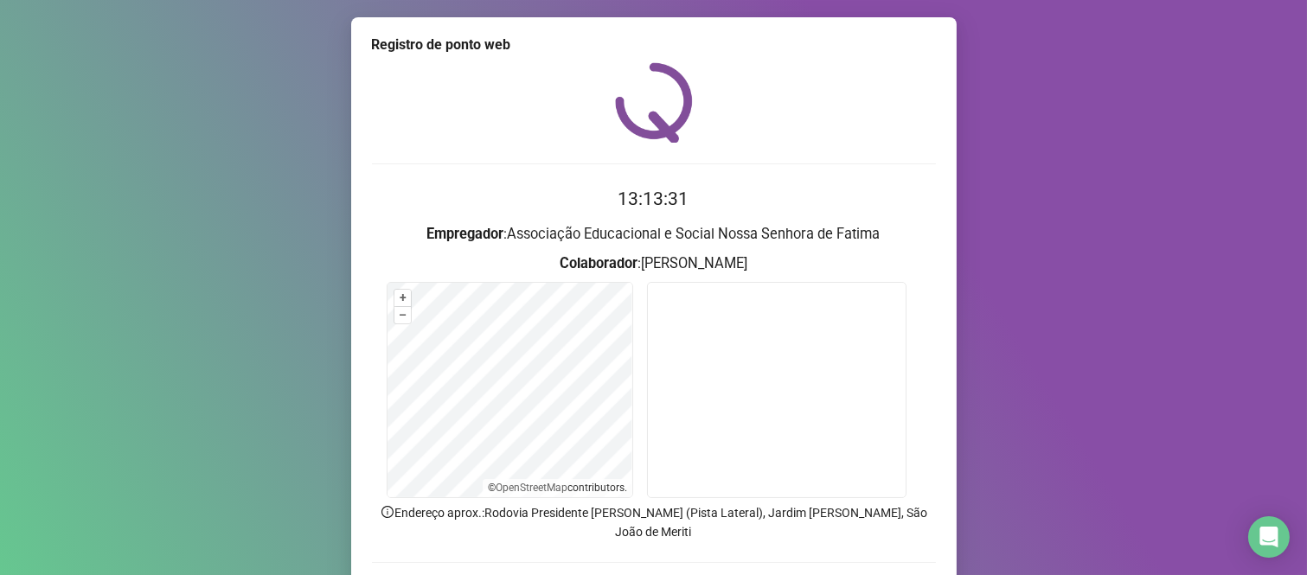
scroll to position [99, 0]
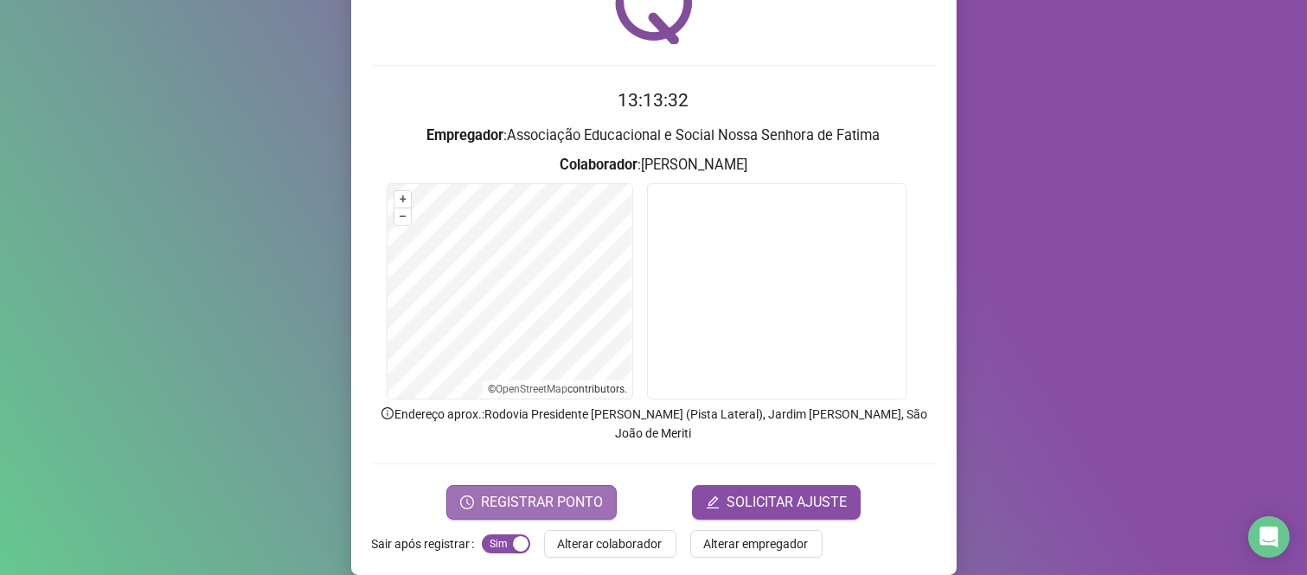
click at [578, 485] on button "REGISTRAR PONTO" at bounding box center [531, 502] width 170 height 35
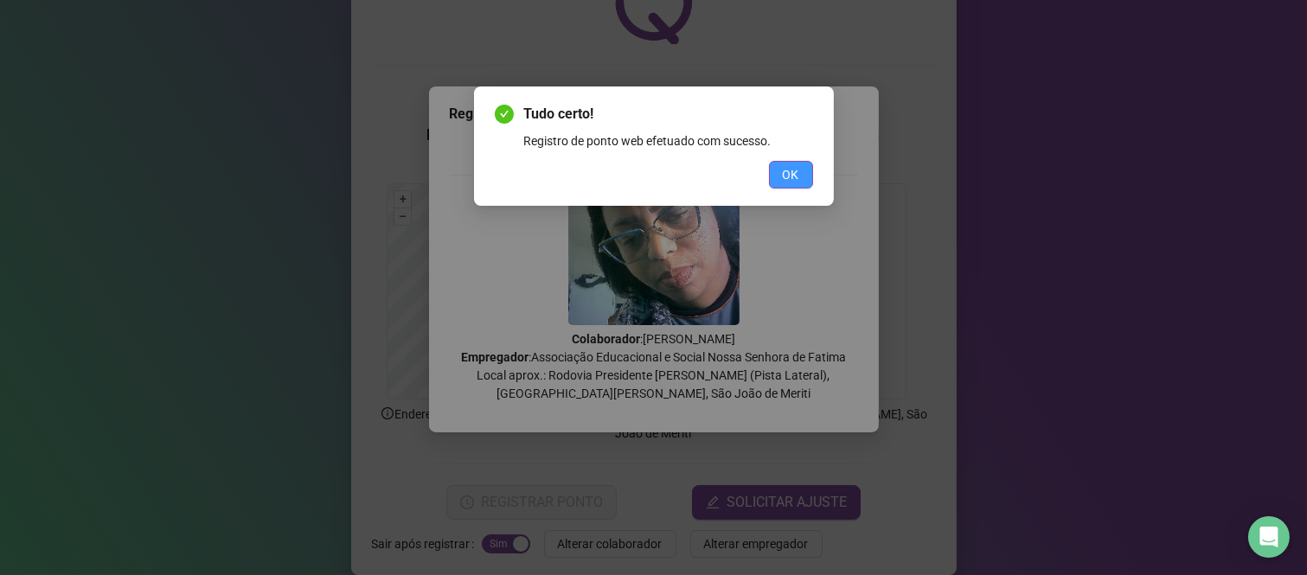
click at [808, 175] on button "OK" at bounding box center [791, 175] width 44 height 28
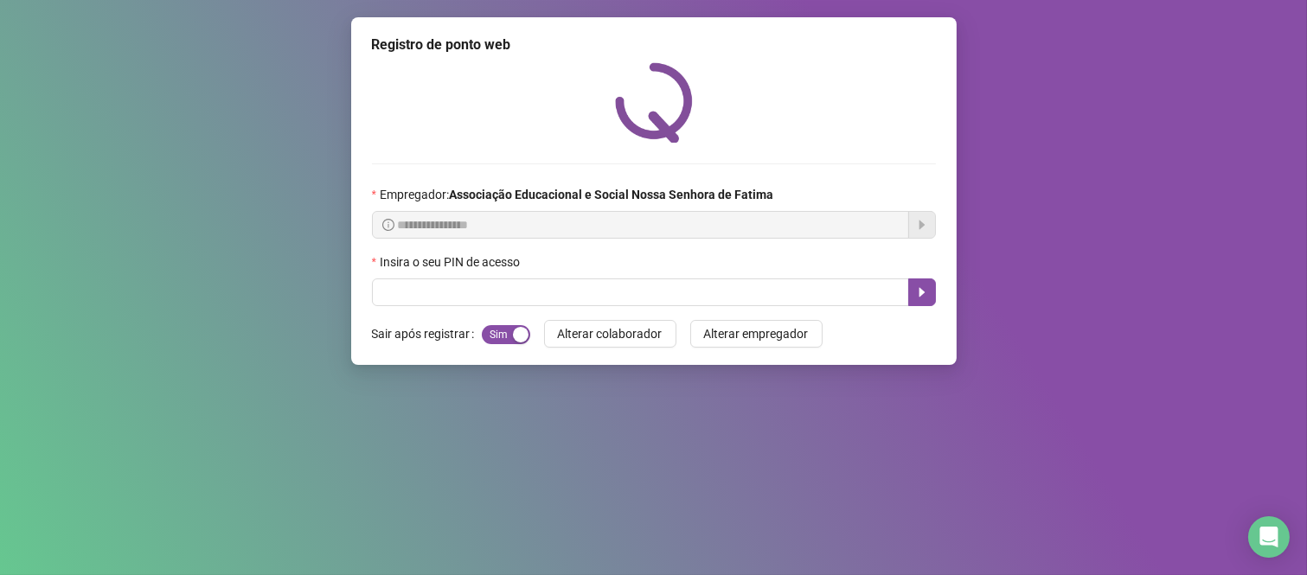
scroll to position [0, 0]
